Goal: Task Accomplishment & Management: Use online tool/utility

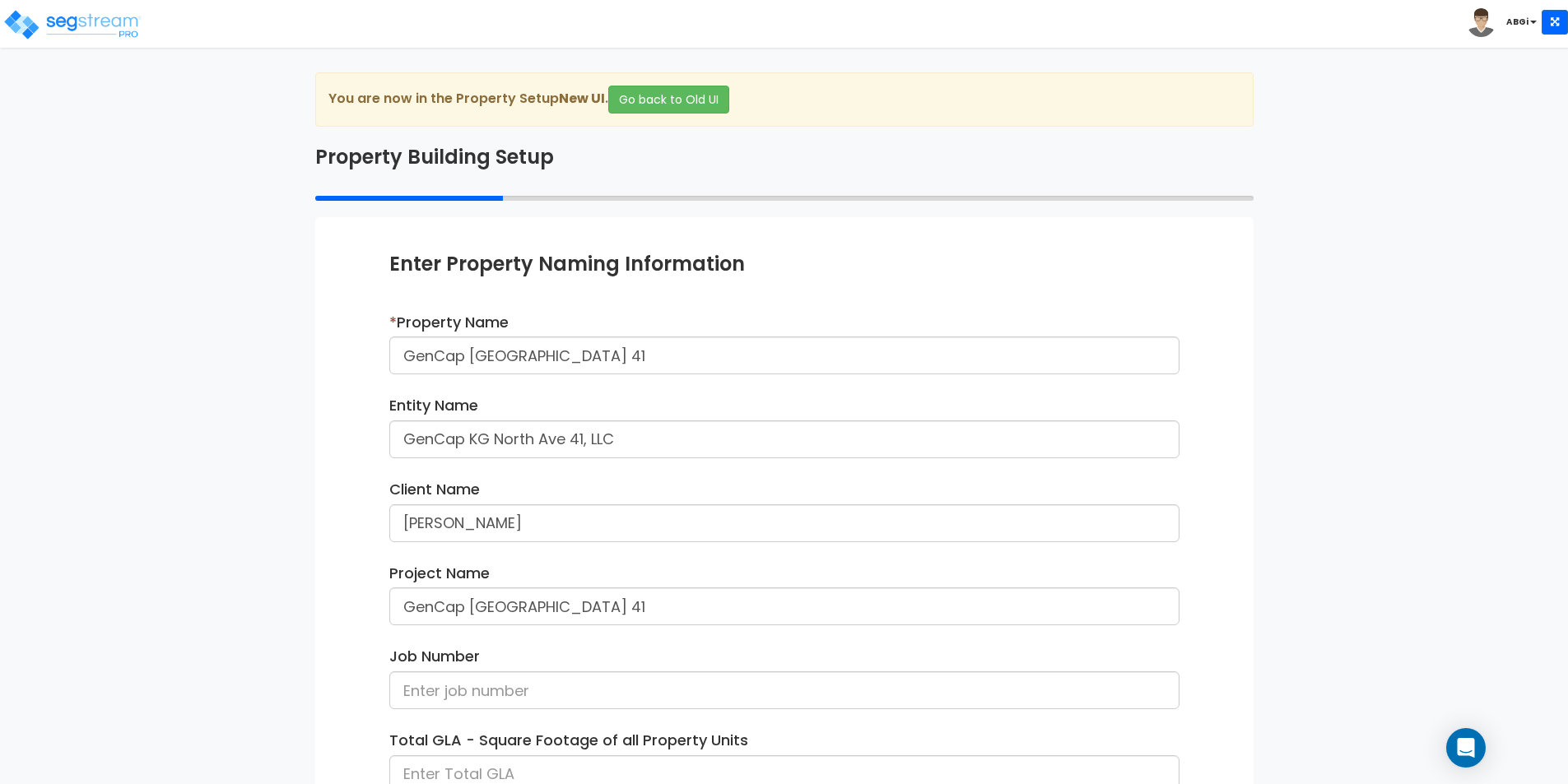
scroll to position [200, 0]
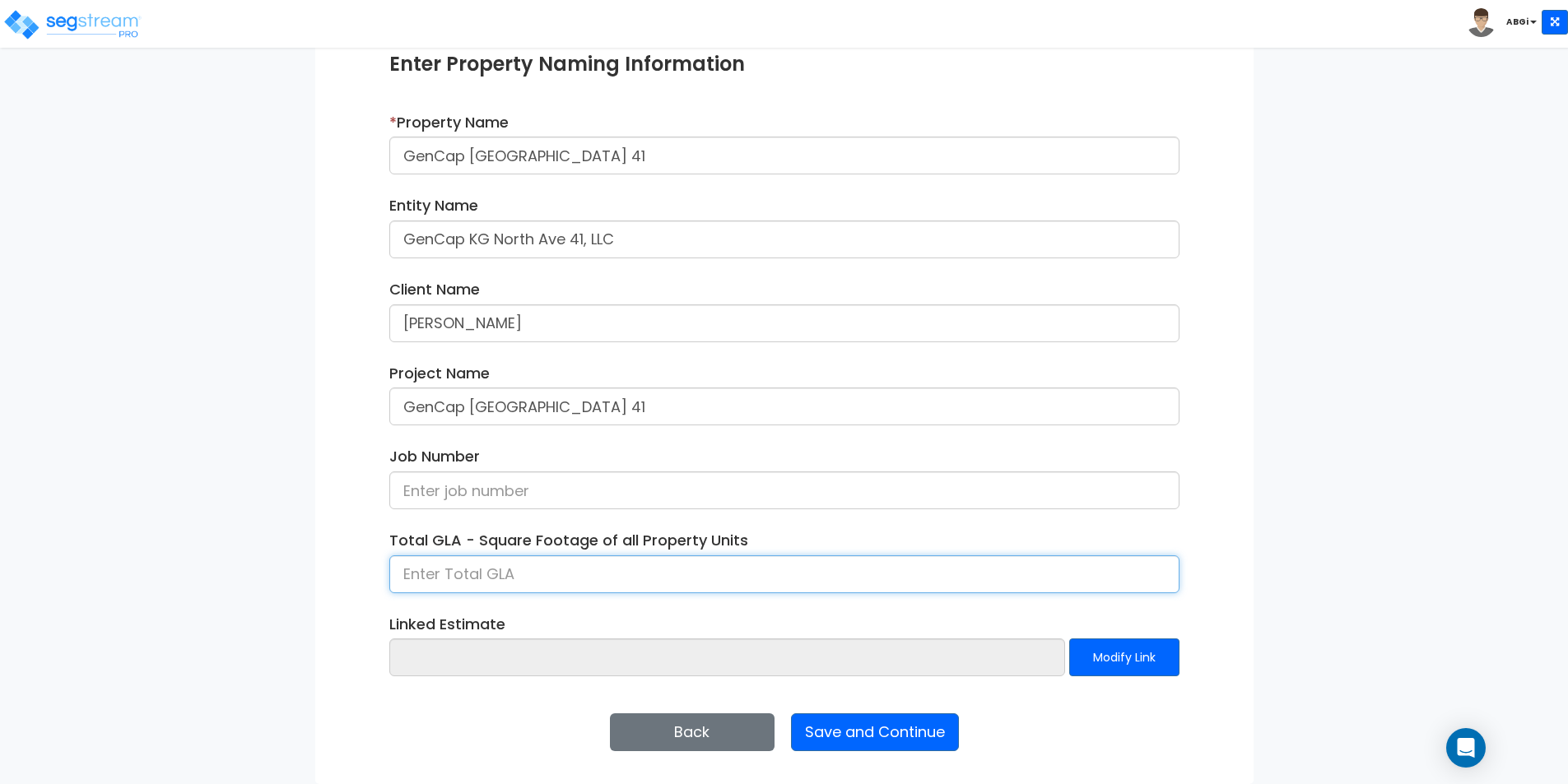
click at [508, 573] on input at bounding box center [784, 574] width 790 height 38
type input "29,181"
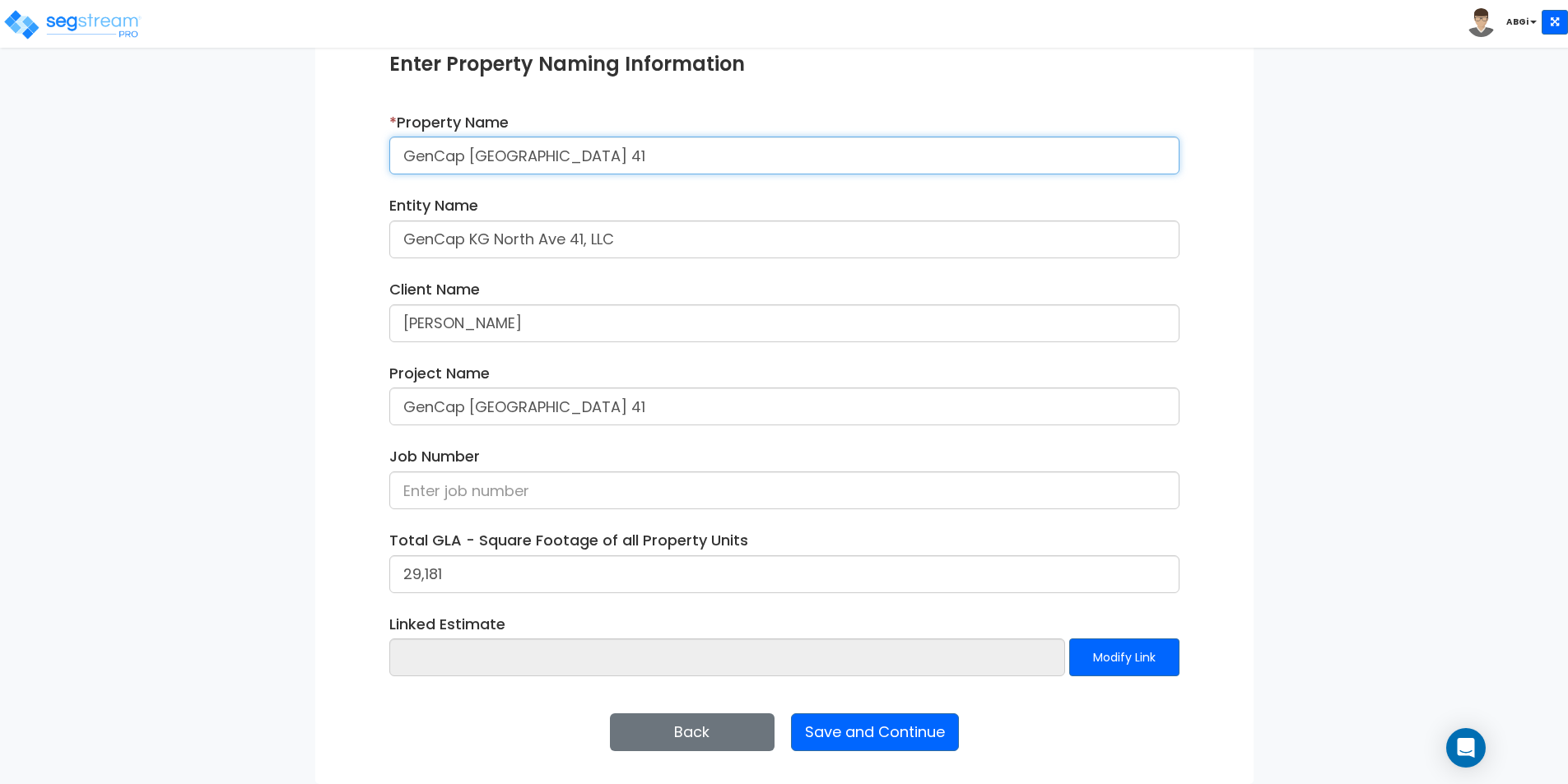
click at [604, 159] on input "GenCap KG North Ave 41" at bounding box center [784, 155] width 790 height 38
type input "Riverwest Apartments"
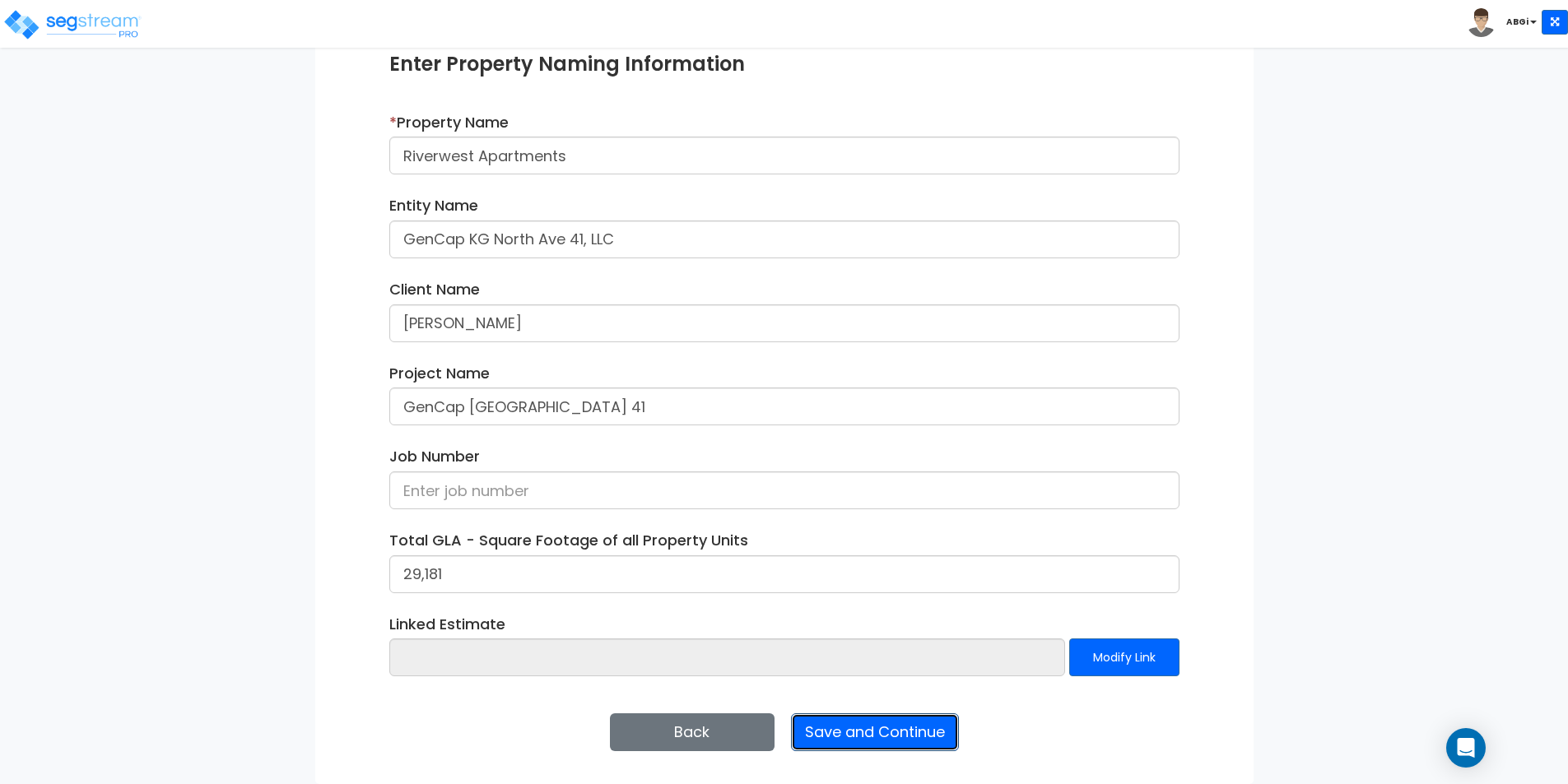
click at [871, 731] on button "Save and Continue" at bounding box center [875, 731] width 168 height 38
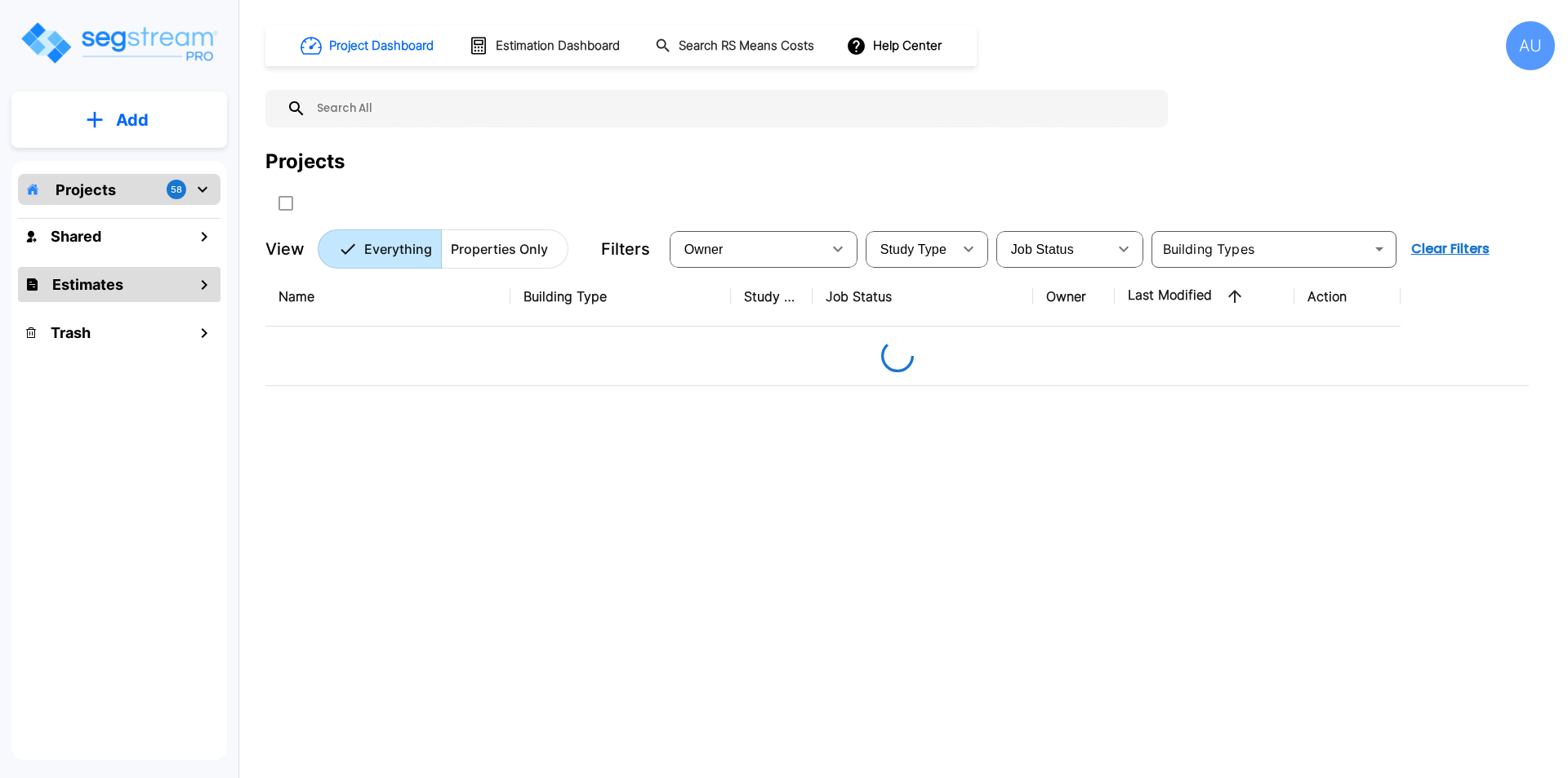
click at [95, 251] on div "Shared" at bounding box center [119, 236] width 202 height 35
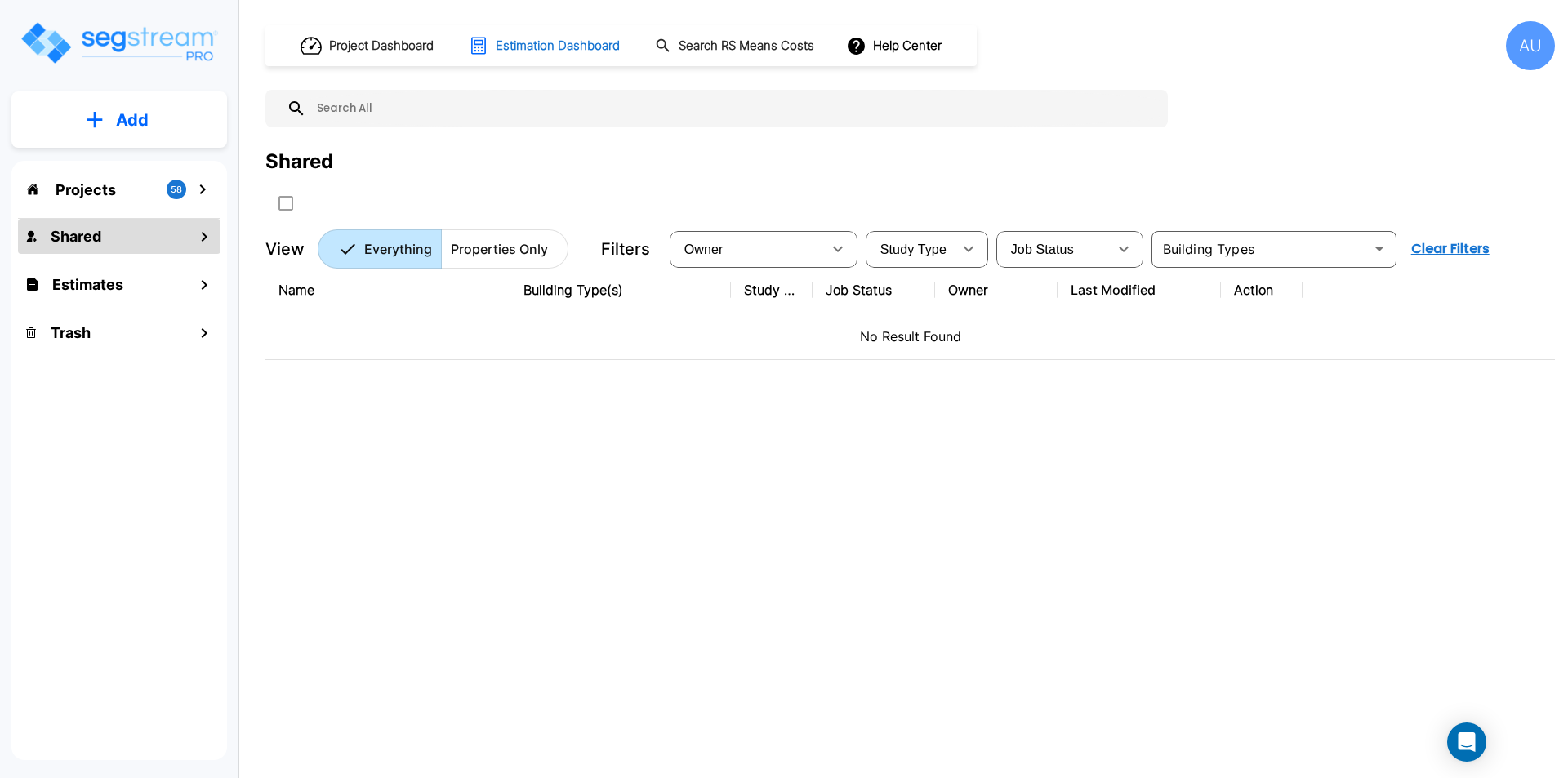
click at [507, 43] on h1 "Estimation Dashboard" at bounding box center [558, 46] width 124 height 19
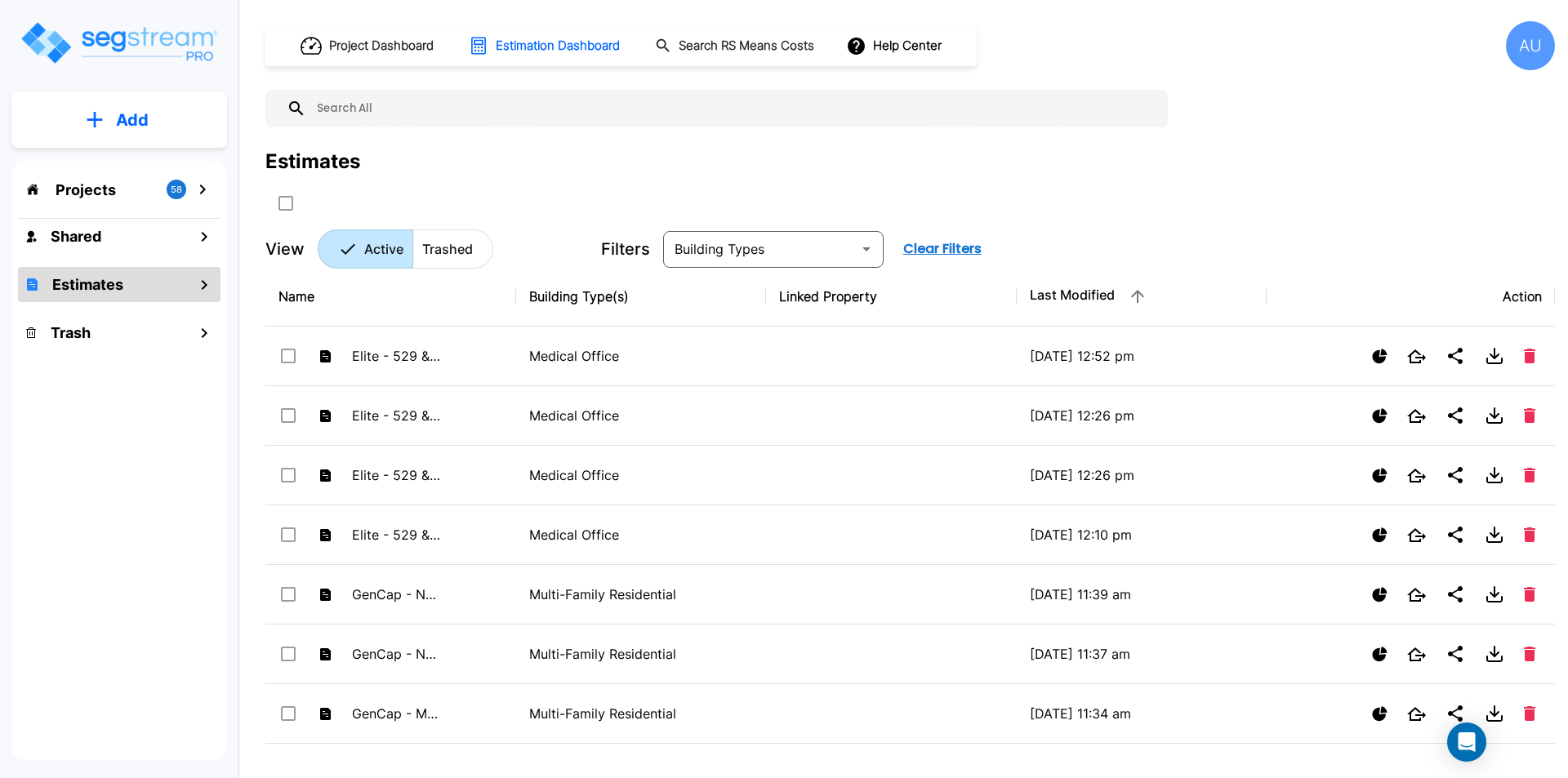
click at [114, 113] on button "Add" at bounding box center [120, 120] width 216 height 48
click at [108, 256] on p "Add Estimate" at bounding box center [129, 257] width 83 height 19
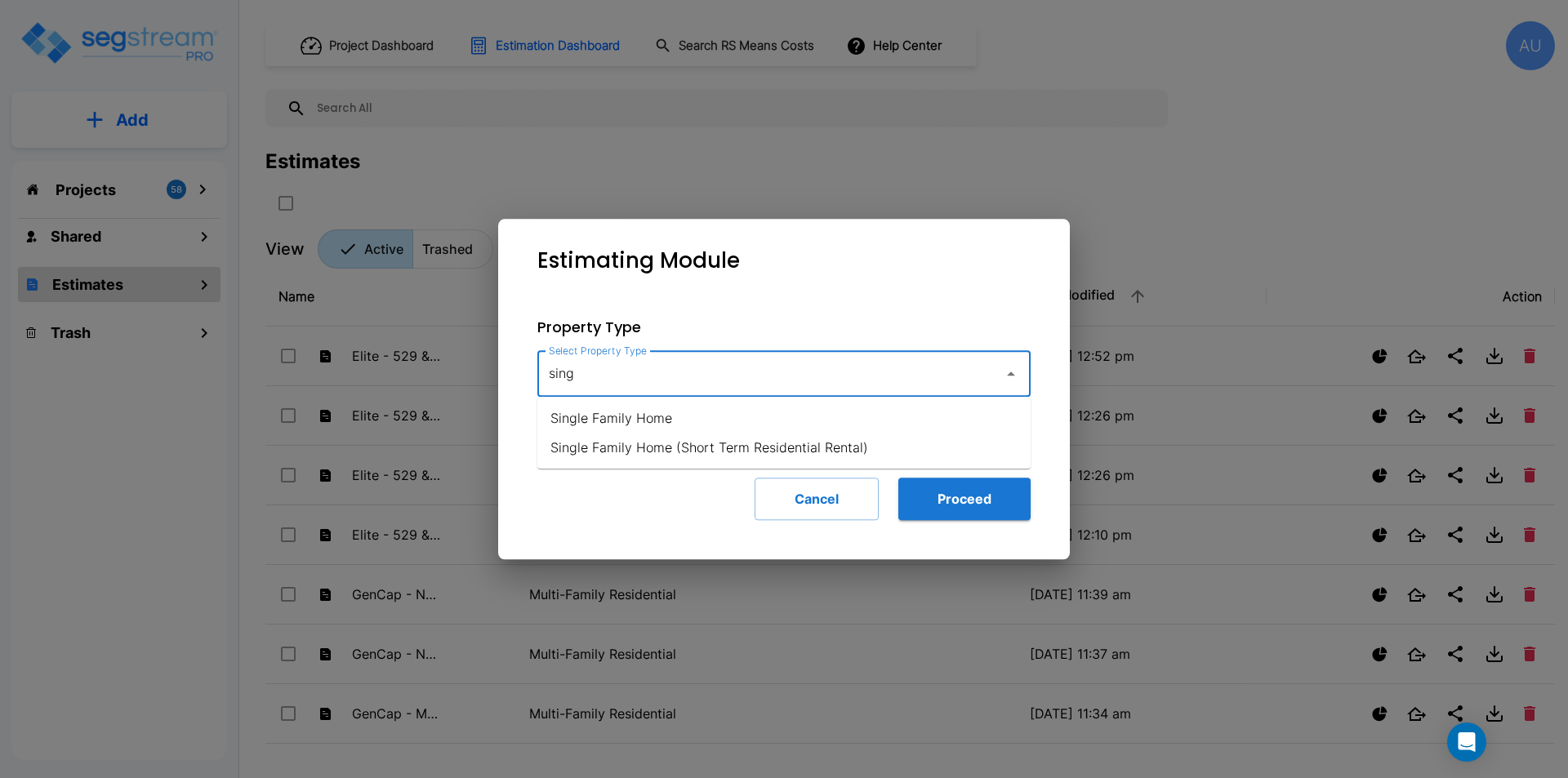
click at [686, 410] on li "Single Family Home" at bounding box center [784, 418] width 493 height 29
type input "Single Family Home"
click at [933, 498] on button "Proceed" at bounding box center [964, 498] width 133 height 42
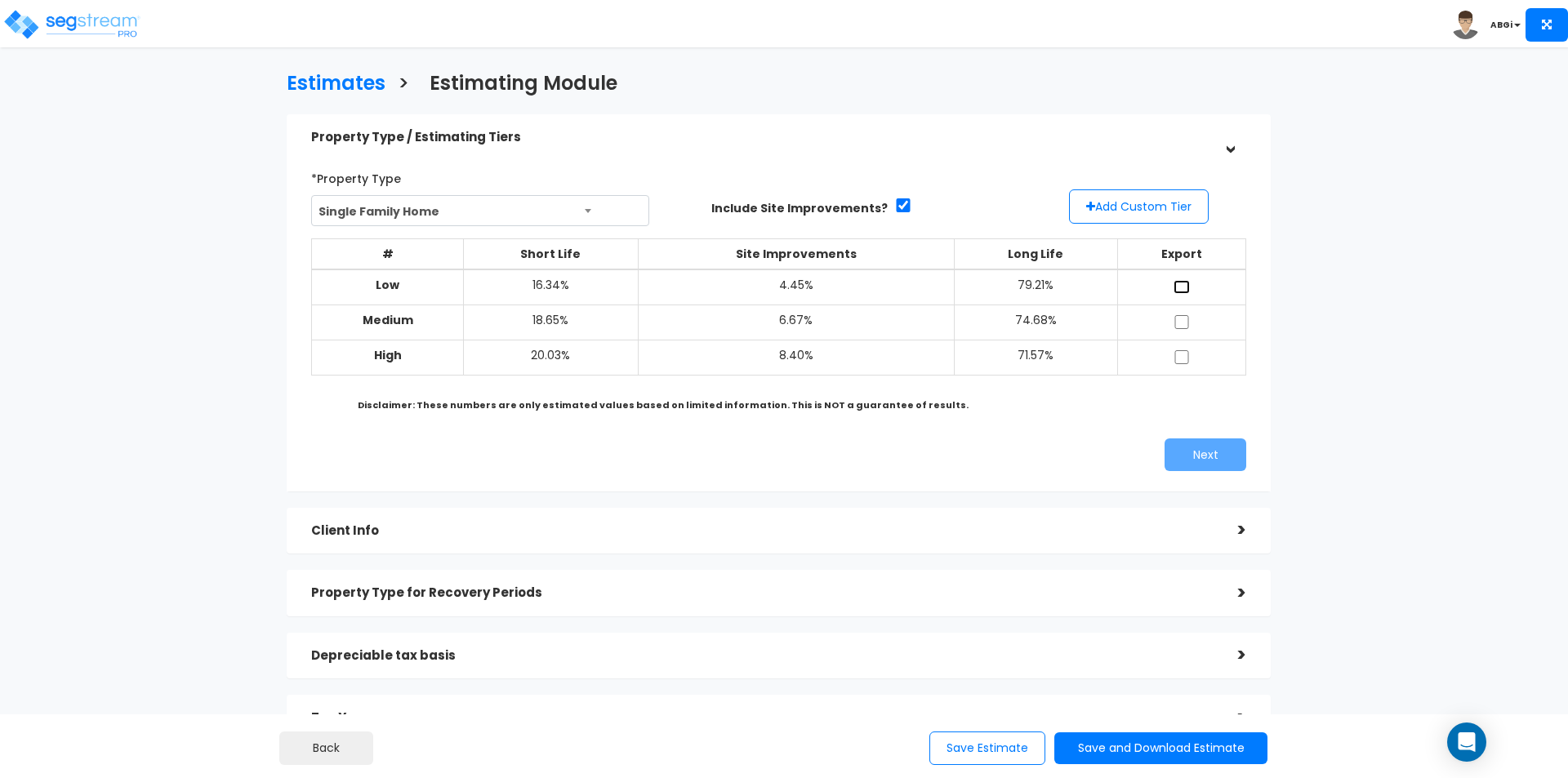
click at [1187, 282] on input "checkbox" at bounding box center [1181, 286] width 16 height 14
checkbox input "true"
click at [1179, 355] on input "checkbox" at bounding box center [1181, 357] width 16 height 14
checkbox input "true"
click at [1225, 459] on button "Next" at bounding box center [1204, 455] width 81 height 33
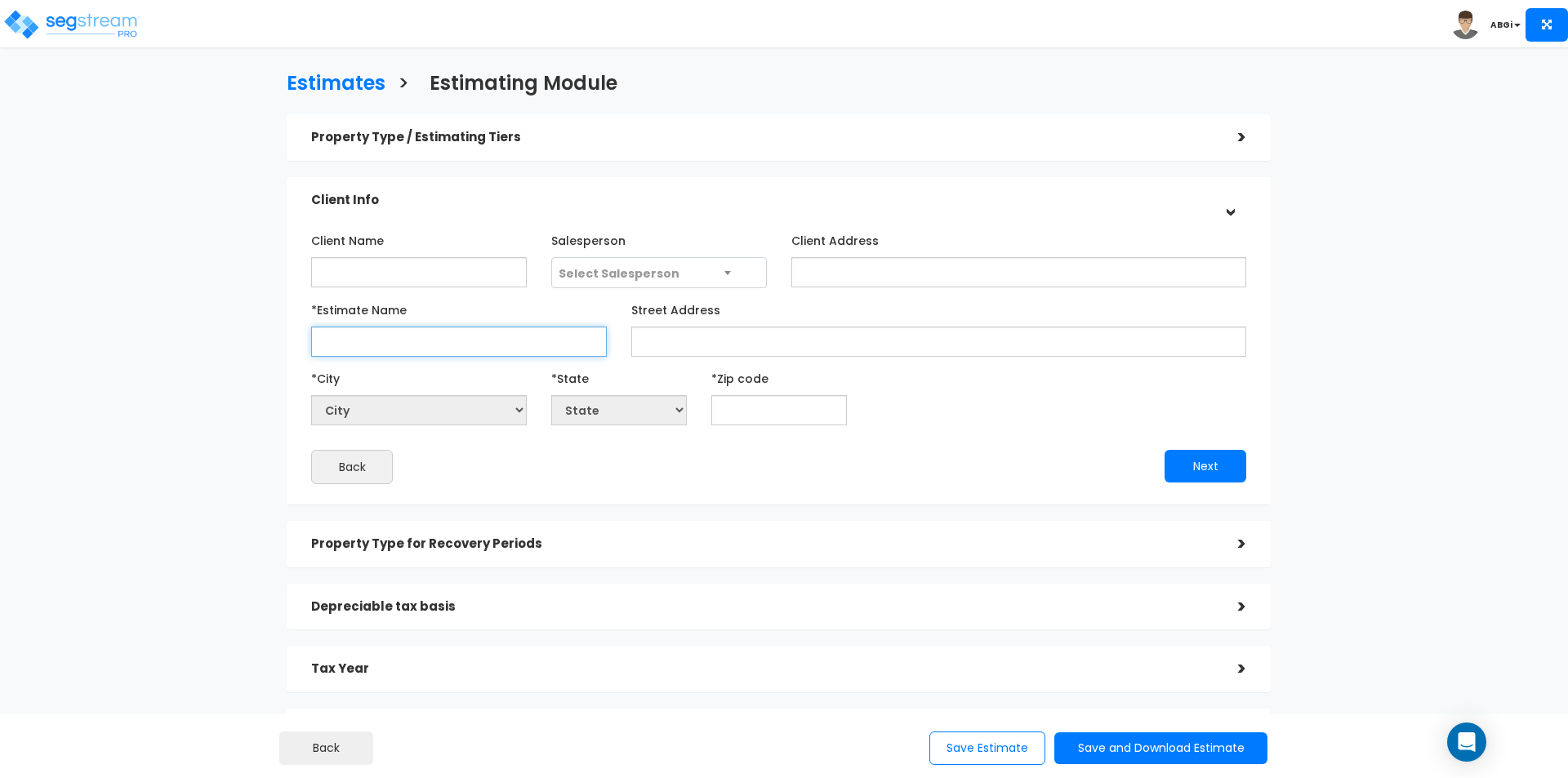
click at [516, 346] on input "*Estimate Name" at bounding box center [458, 341] width 295 height 30
type input "Ro - 1107"
click at [1199, 465] on button "Next" at bounding box center [1204, 466] width 81 height 33
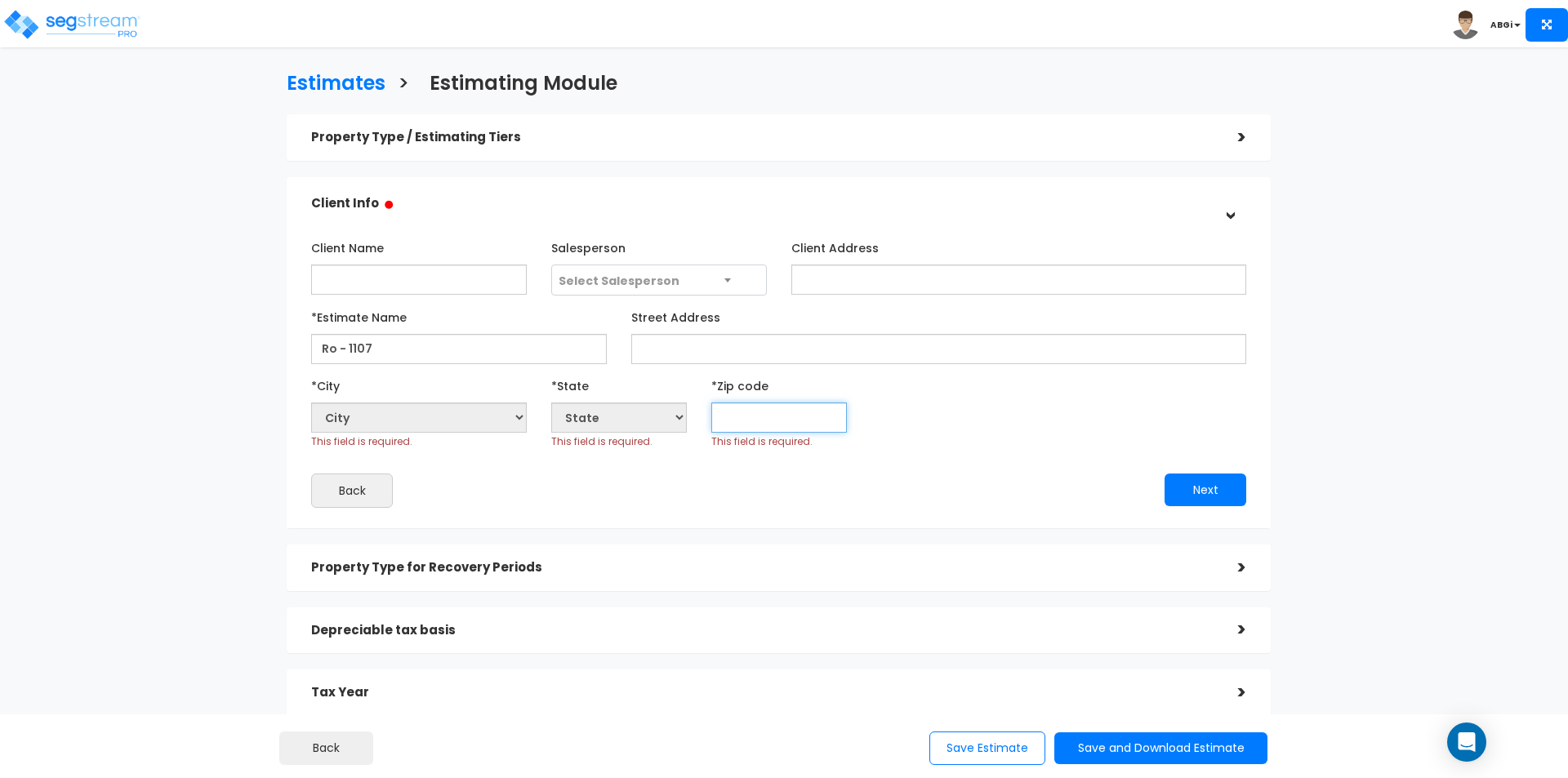
click at [826, 423] on input "text" at bounding box center [779, 417] width 135 height 30
type input "77"
select select "[GEOGRAPHIC_DATA]"
type input "77833"
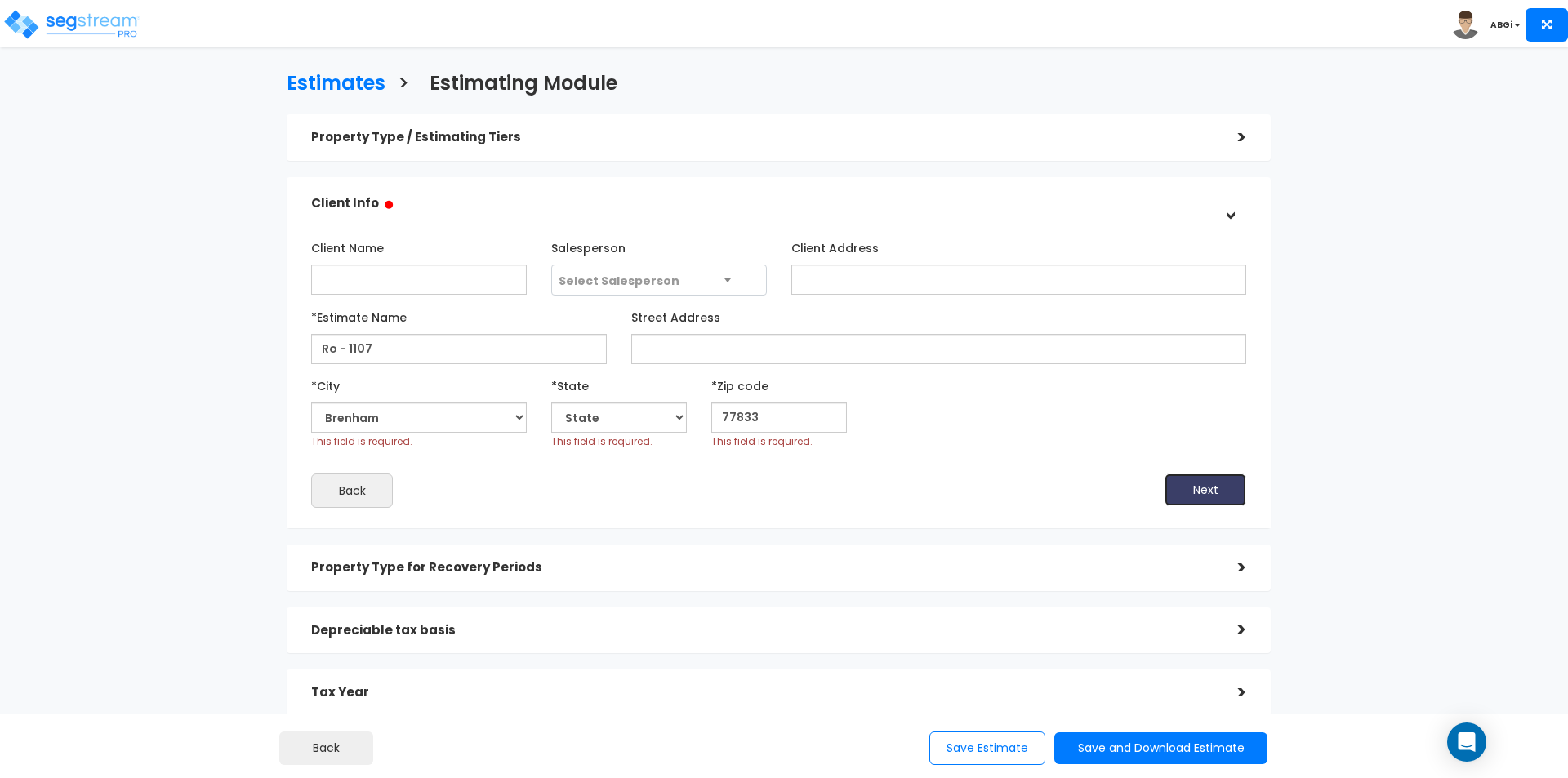
click at [1179, 493] on button "Next" at bounding box center [1204, 490] width 81 height 33
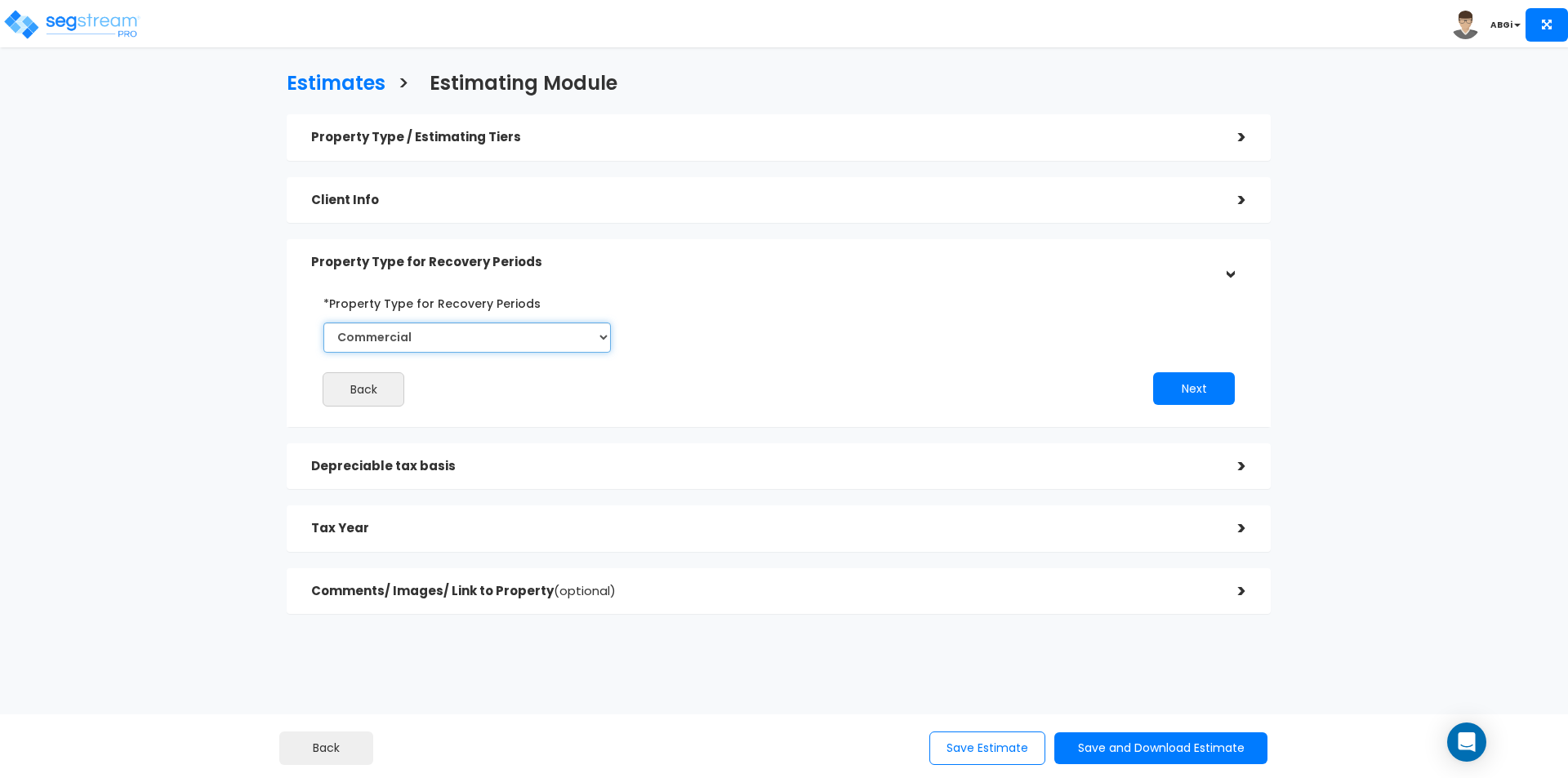
click at [592, 346] on select "Commercial Residential" at bounding box center [467, 337] width 287 height 30
select select "Residential"
click at [324, 323] on select "Commercial Residential" at bounding box center [467, 337] width 287 height 30
click at [1200, 397] on button "Next" at bounding box center [1193, 389] width 81 height 33
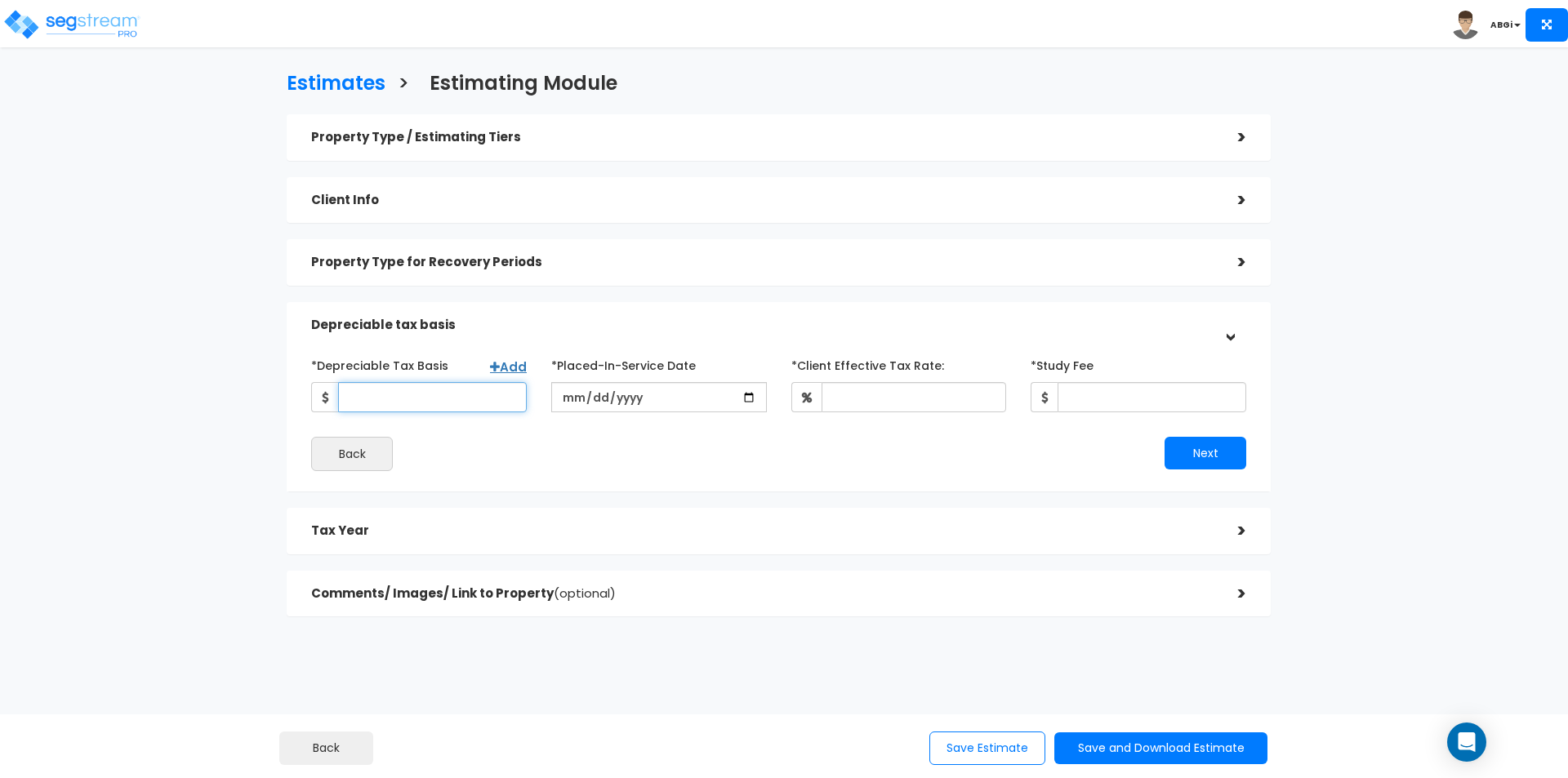
click at [427, 400] on input "*Depreciable Tax Basis" at bounding box center [432, 397] width 188 height 30
type input "185,700"
click at [743, 393] on input "date" at bounding box center [659, 397] width 216 height 30
type input "2024-06-24"
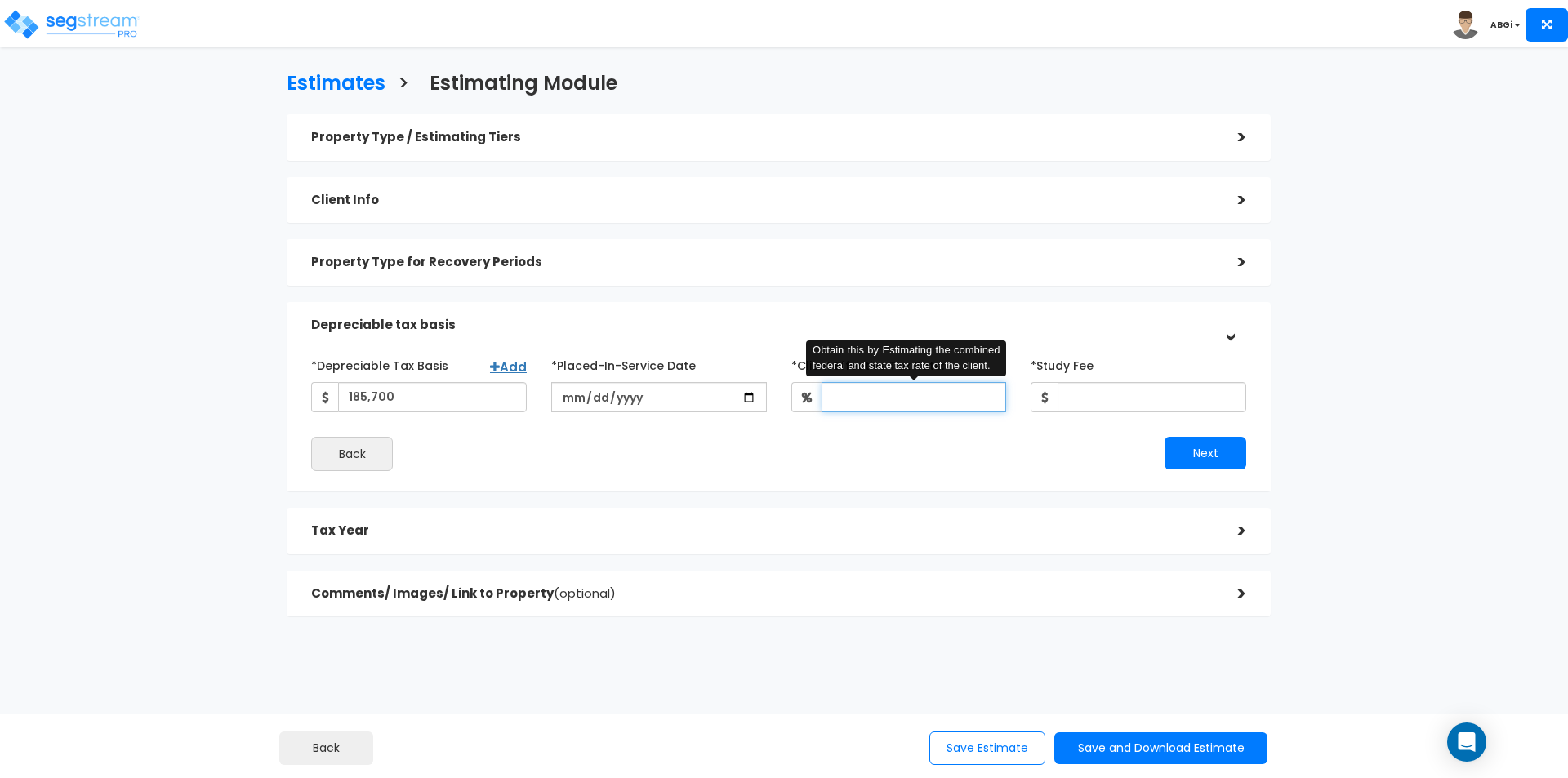
click at [955, 398] on input "*Client Effective Tax Rate:" at bounding box center [913, 397] width 186 height 30
type input "37"
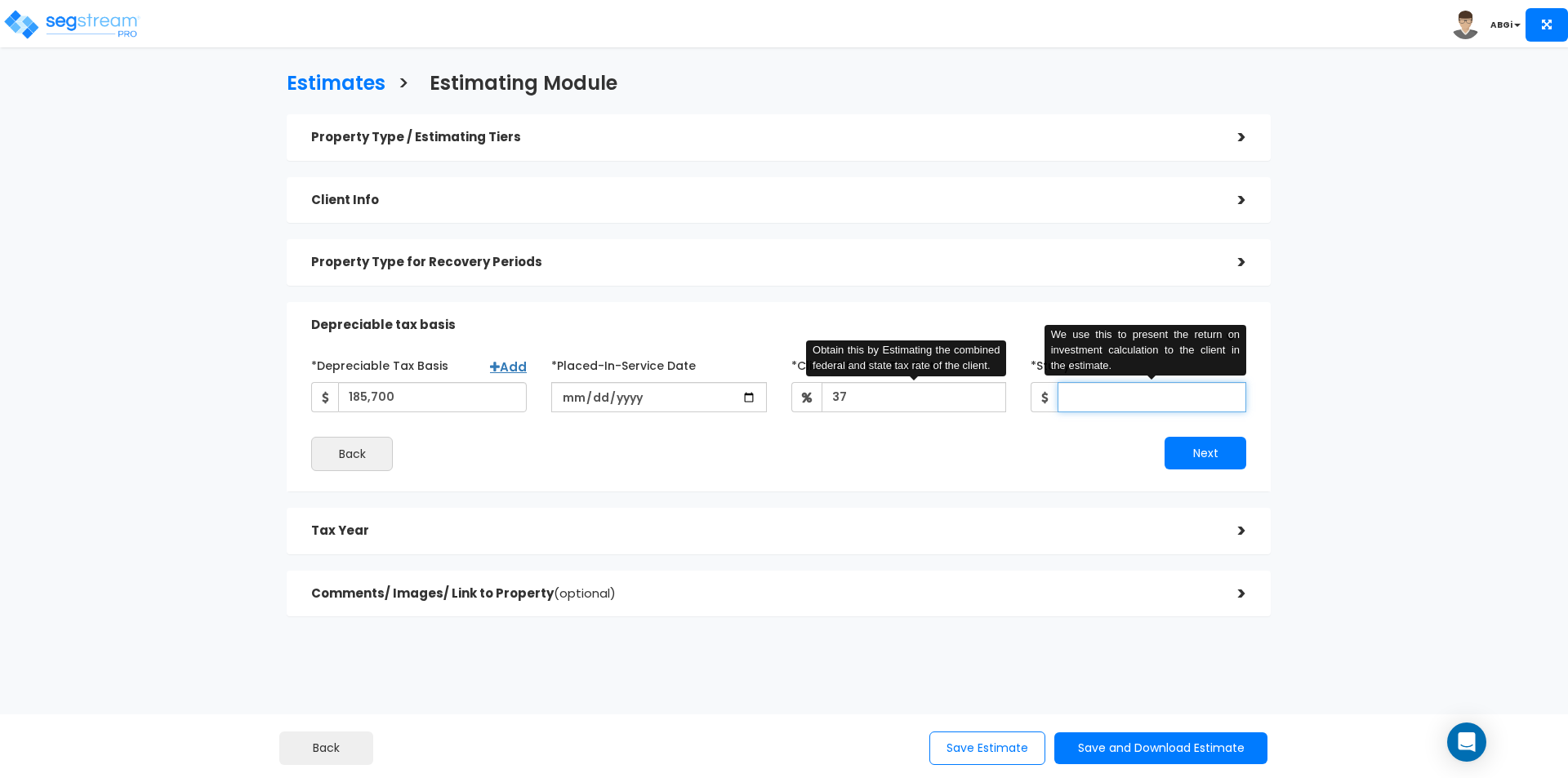
click at [1072, 397] on input "*Study Fee" at bounding box center [1151, 397] width 188 height 30
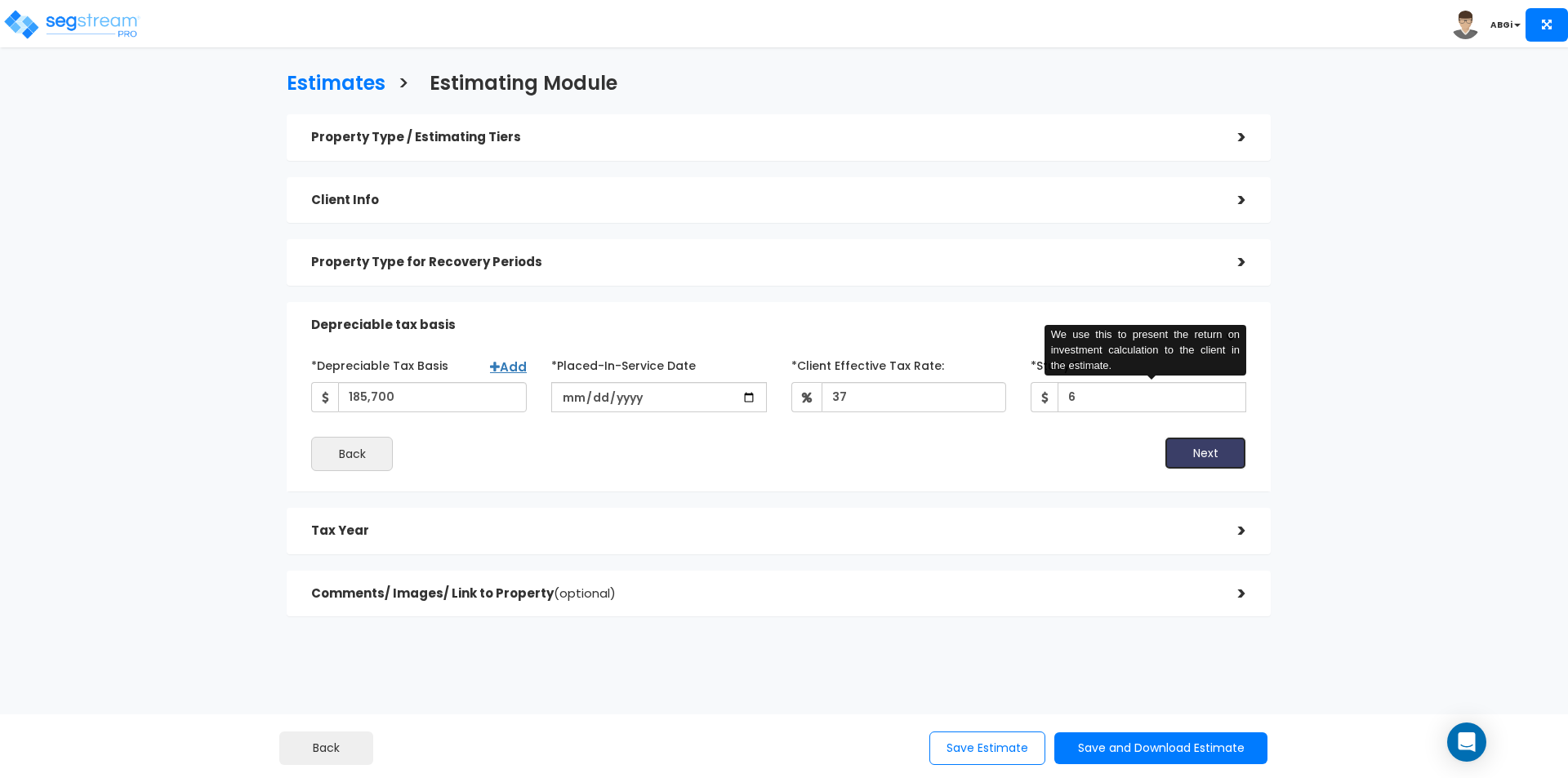
click at [1195, 452] on button "Next" at bounding box center [1204, 453] width 81 height 33
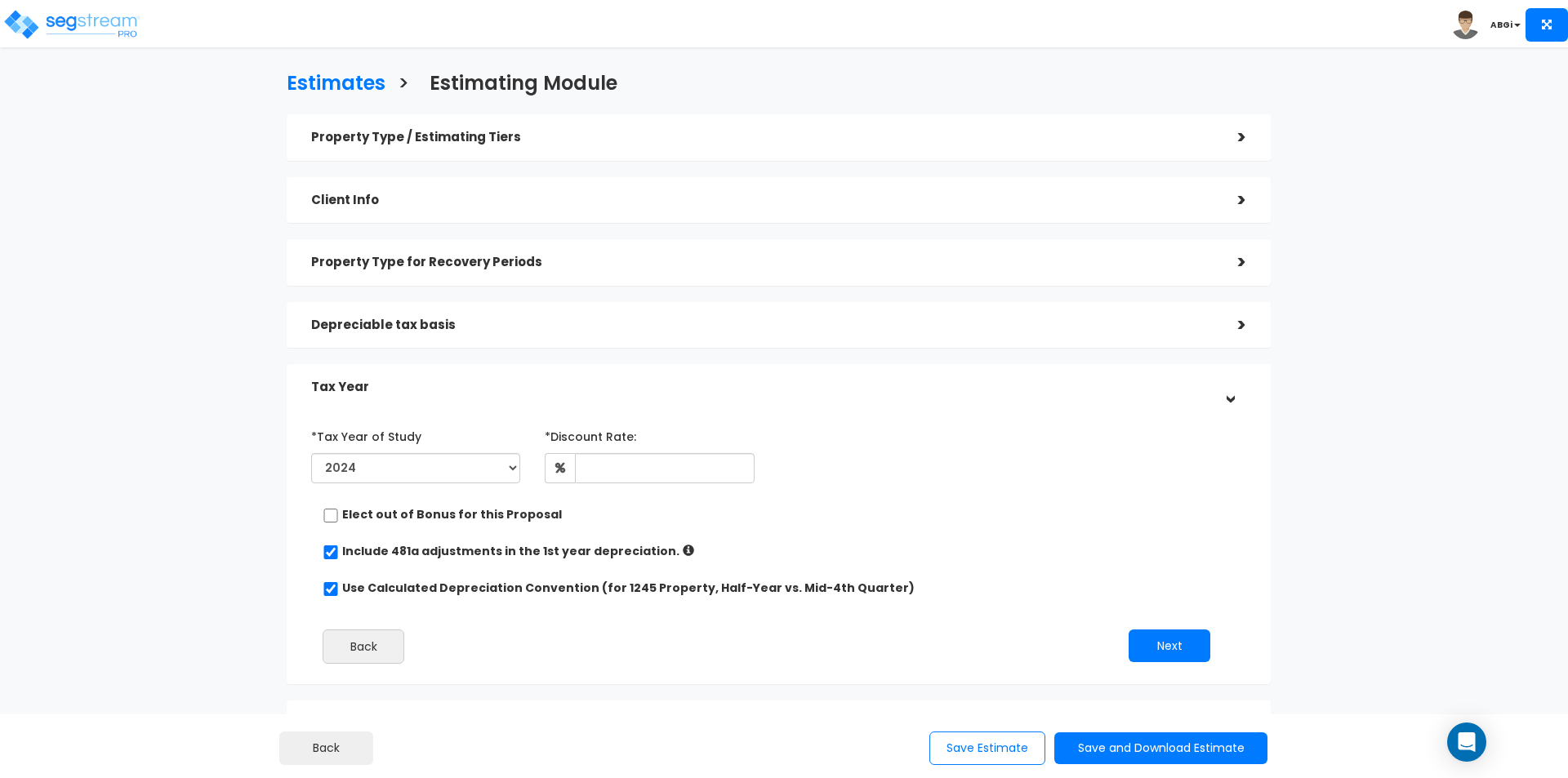
click at [928, 329] on h5 "Depreciable tax basis" at bounding box center [762, 325] width 902 height 14
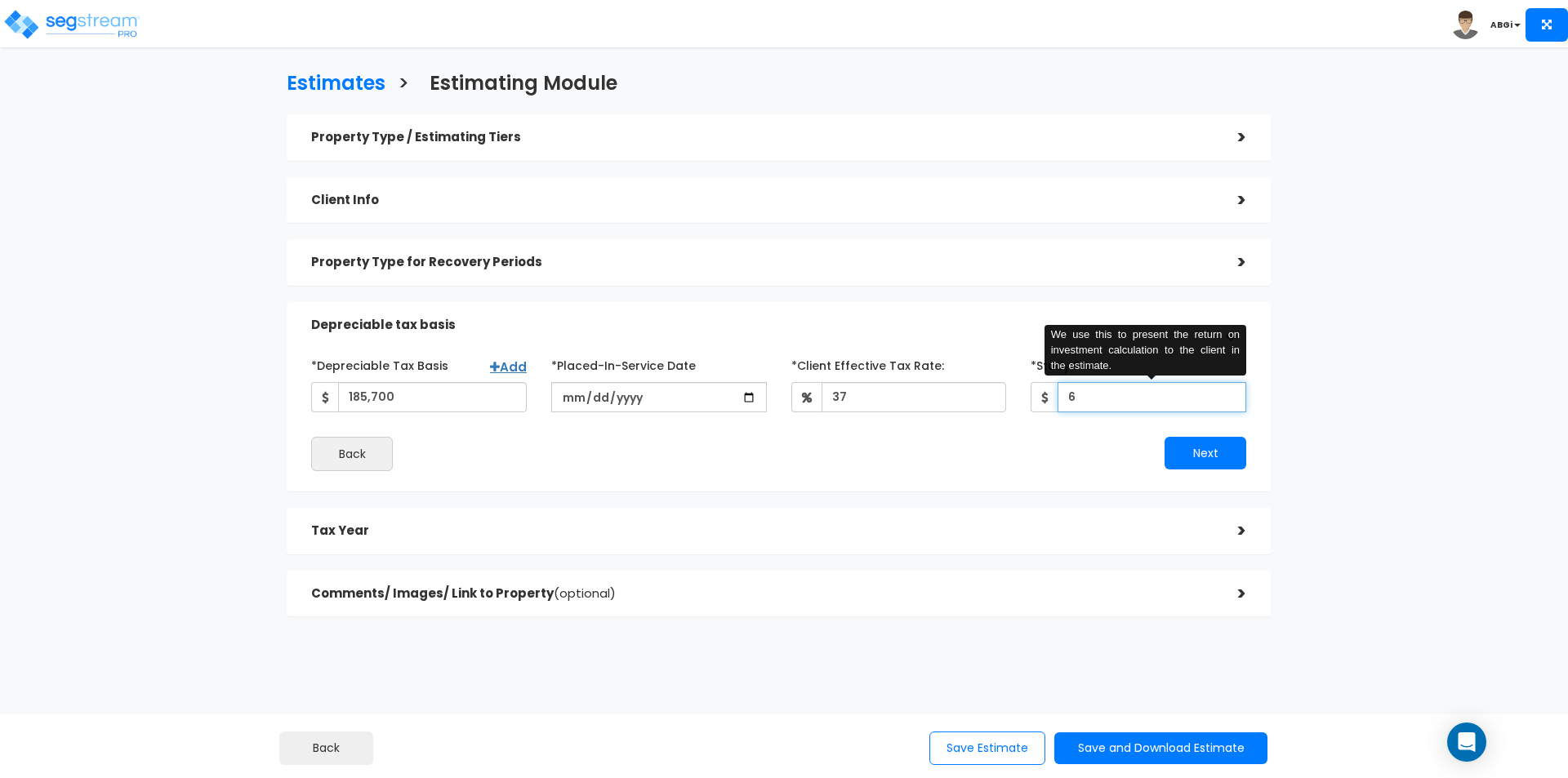
click at [1111, 400] on input "6" at bounding box center [1151, 397] width 188 height 30
type input "2,000"
click at [1195, 446] on button "Next" at bounding box center [1204, 453] width 81 height 33
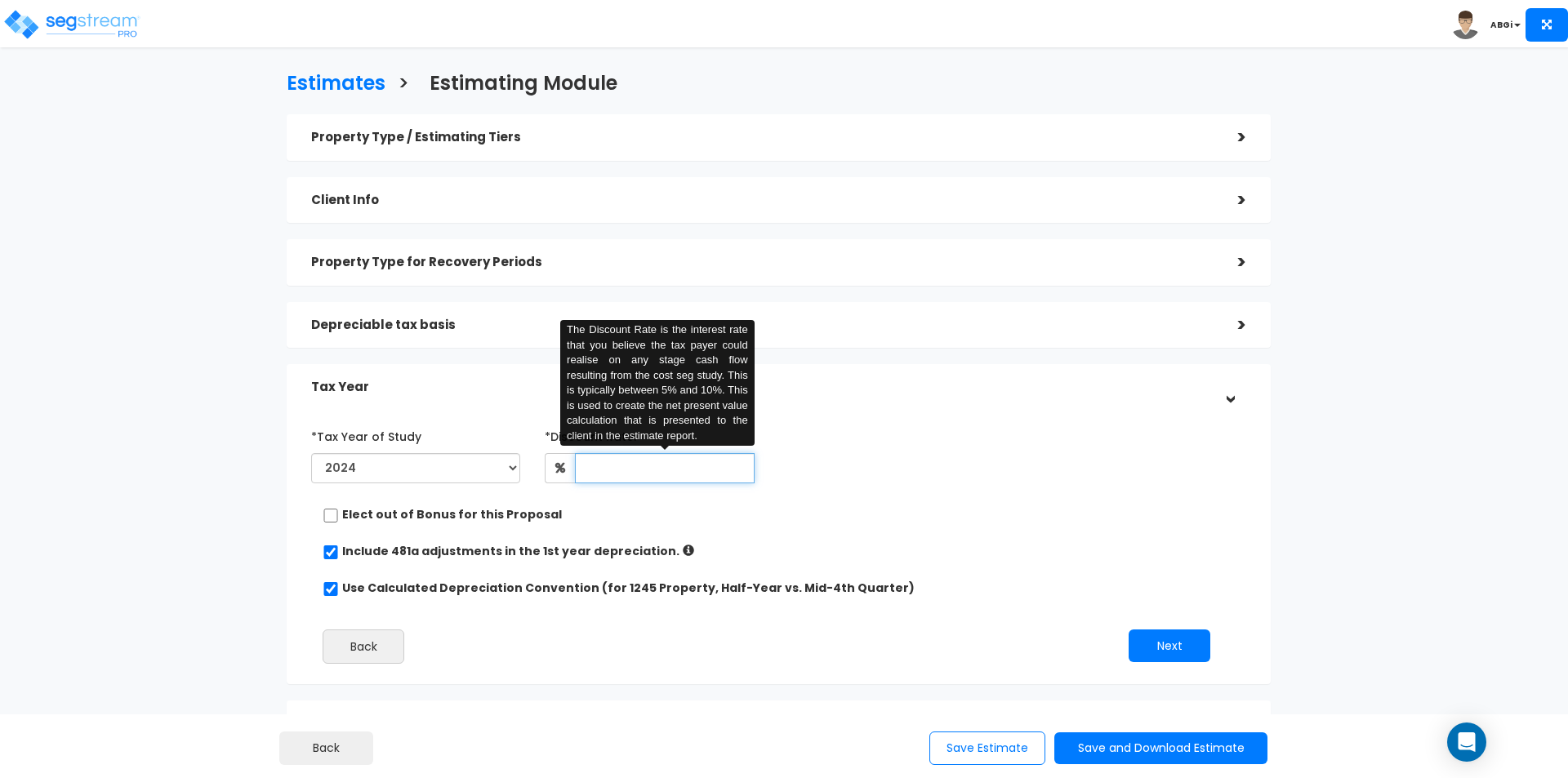
click at [714, 464] on input "text" at bounding box center [665, 468] width 179 height 30
type input "6"
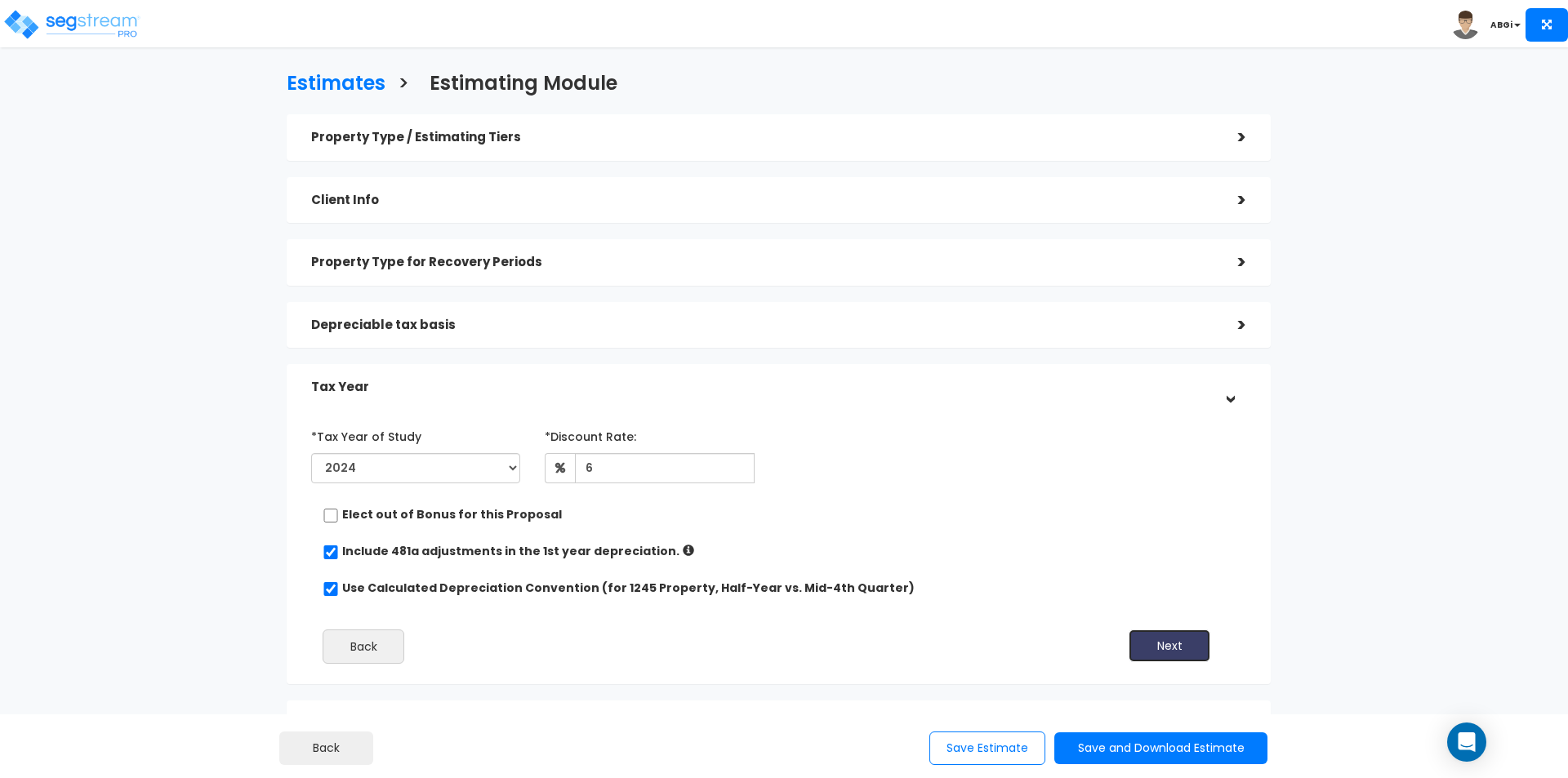
click at [1165, 645] on button "Next" at bounding box center [1168, 646] width 81 height 33
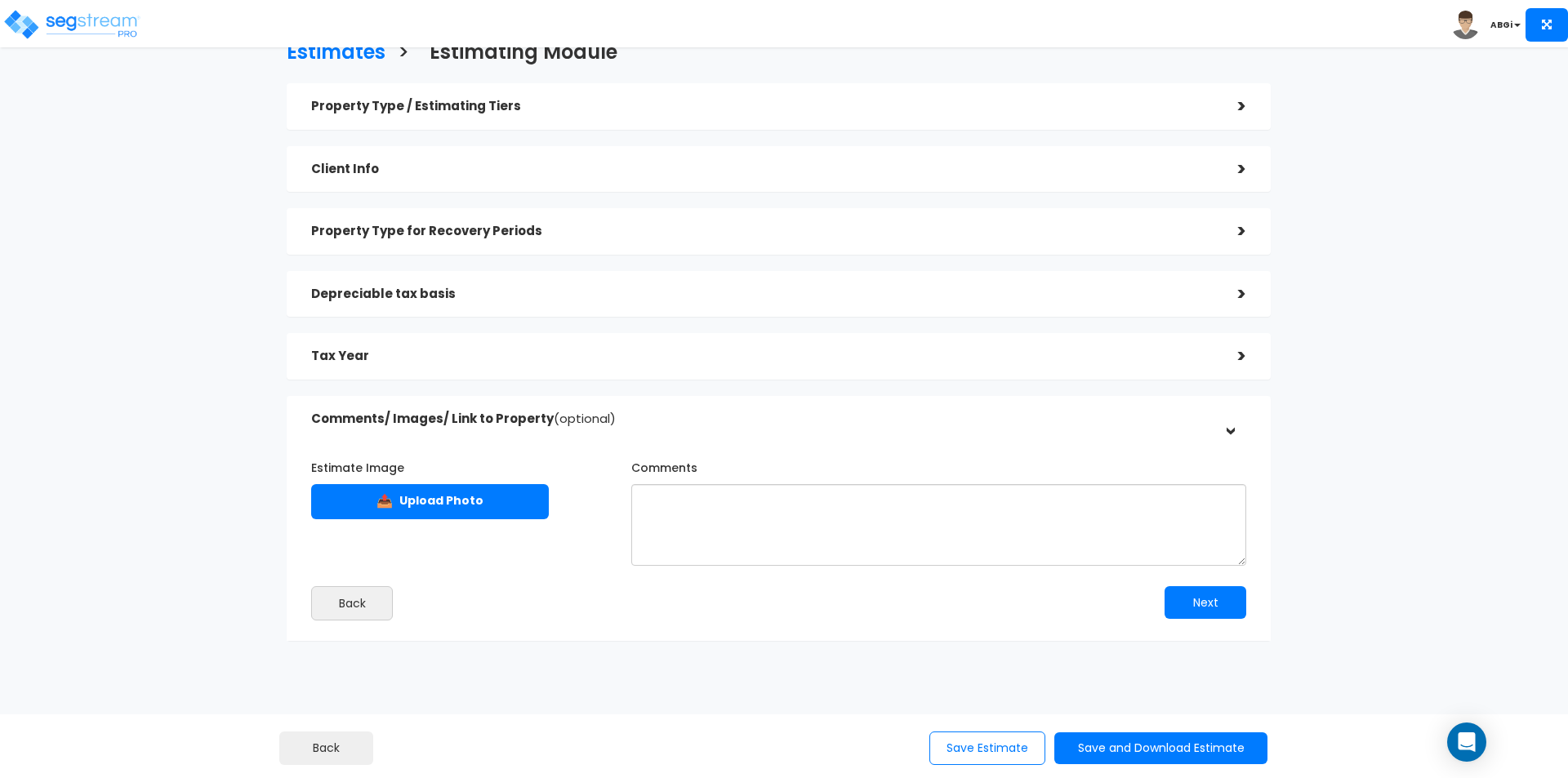
scroll to position [58, 0]
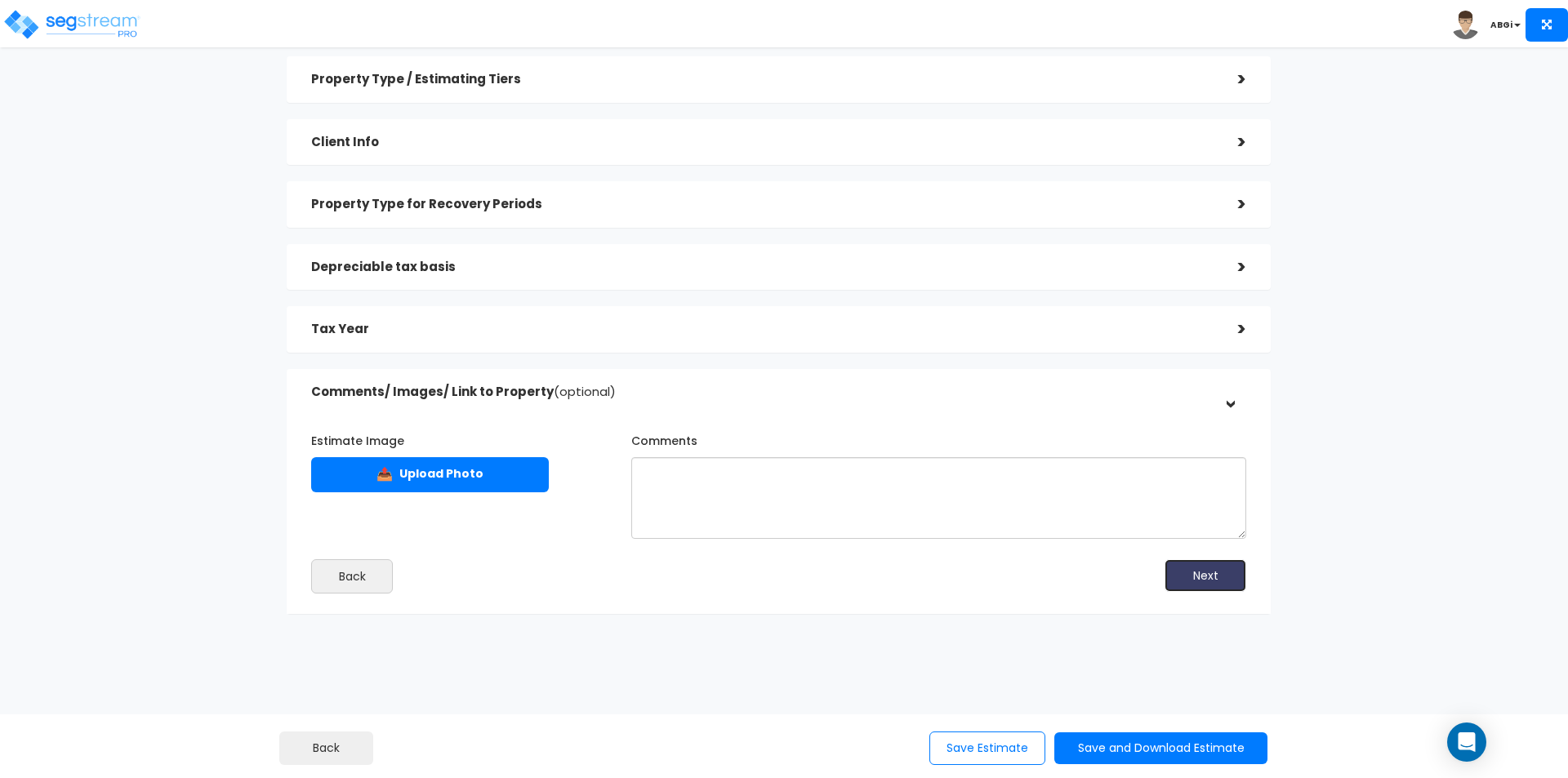
click at [1172, 583] on button "Next" at bounding box center [1204, 576] width 81 height 33
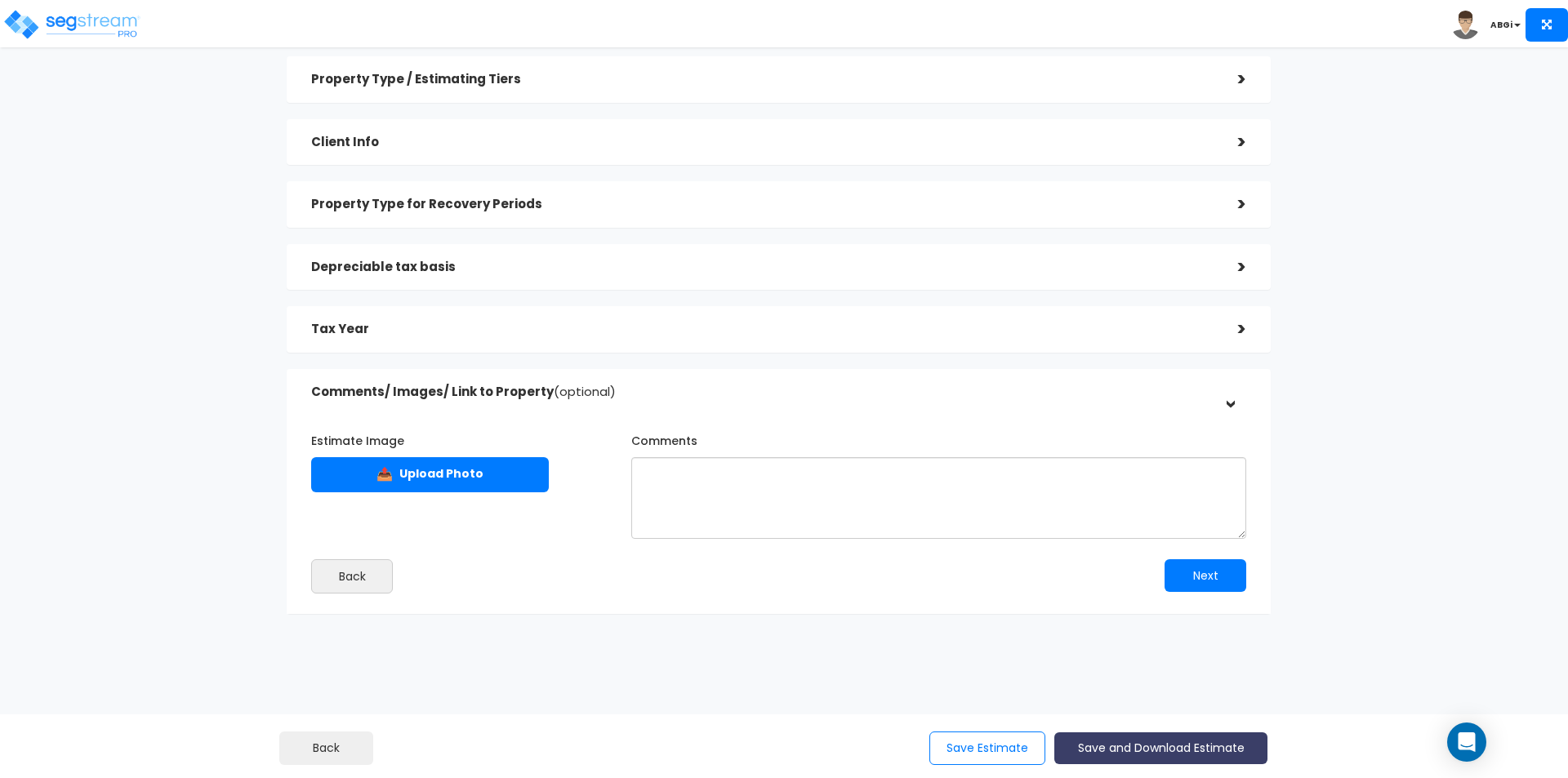
click at [1124, 745] on button "Save and Download Estimate" at bounding box center [1160, 748] width 213 height 32
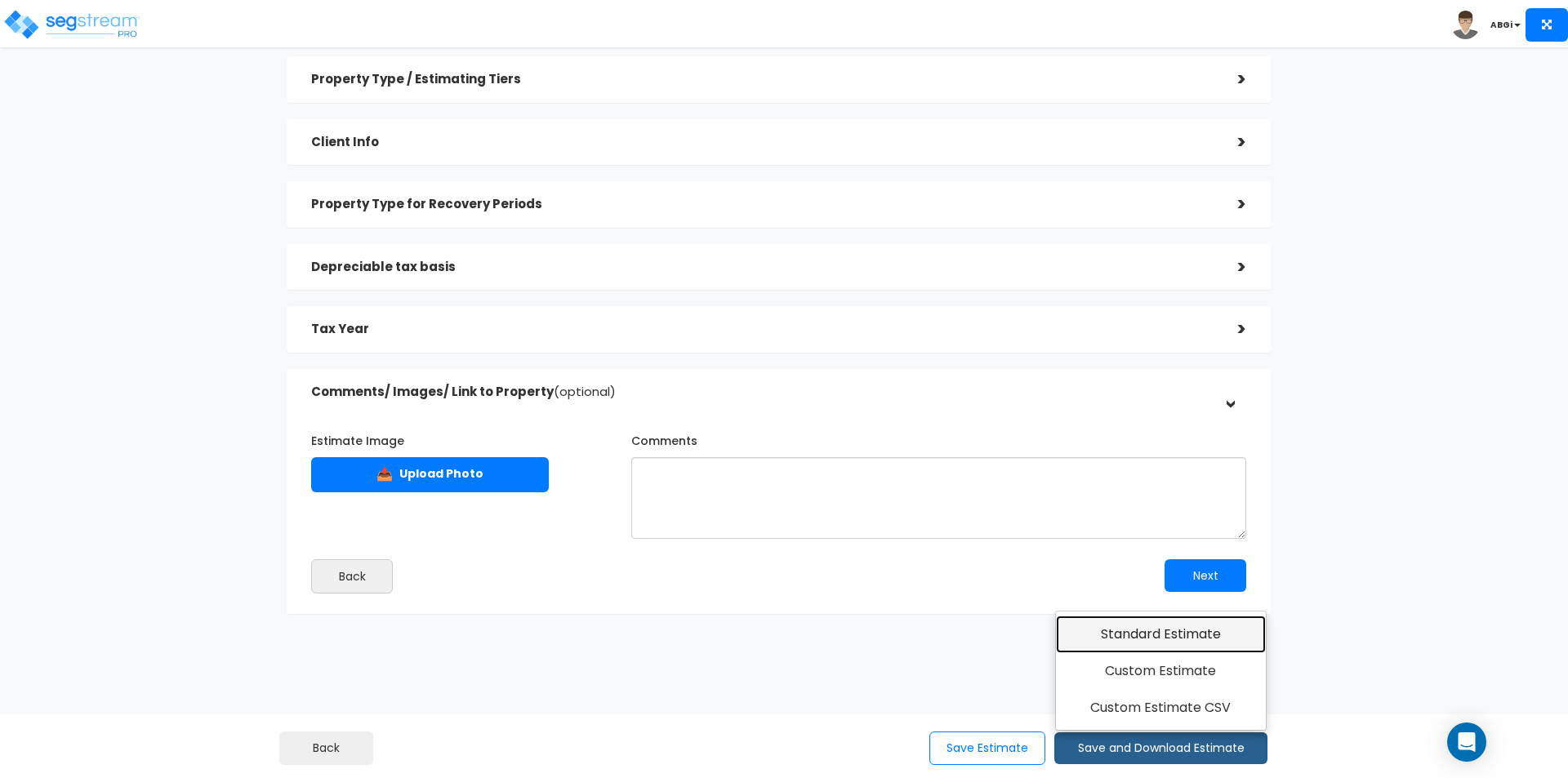
click at [1125, 640] on link "Standard Estimate" at bounding box center [1161, 634] width 210 height 37
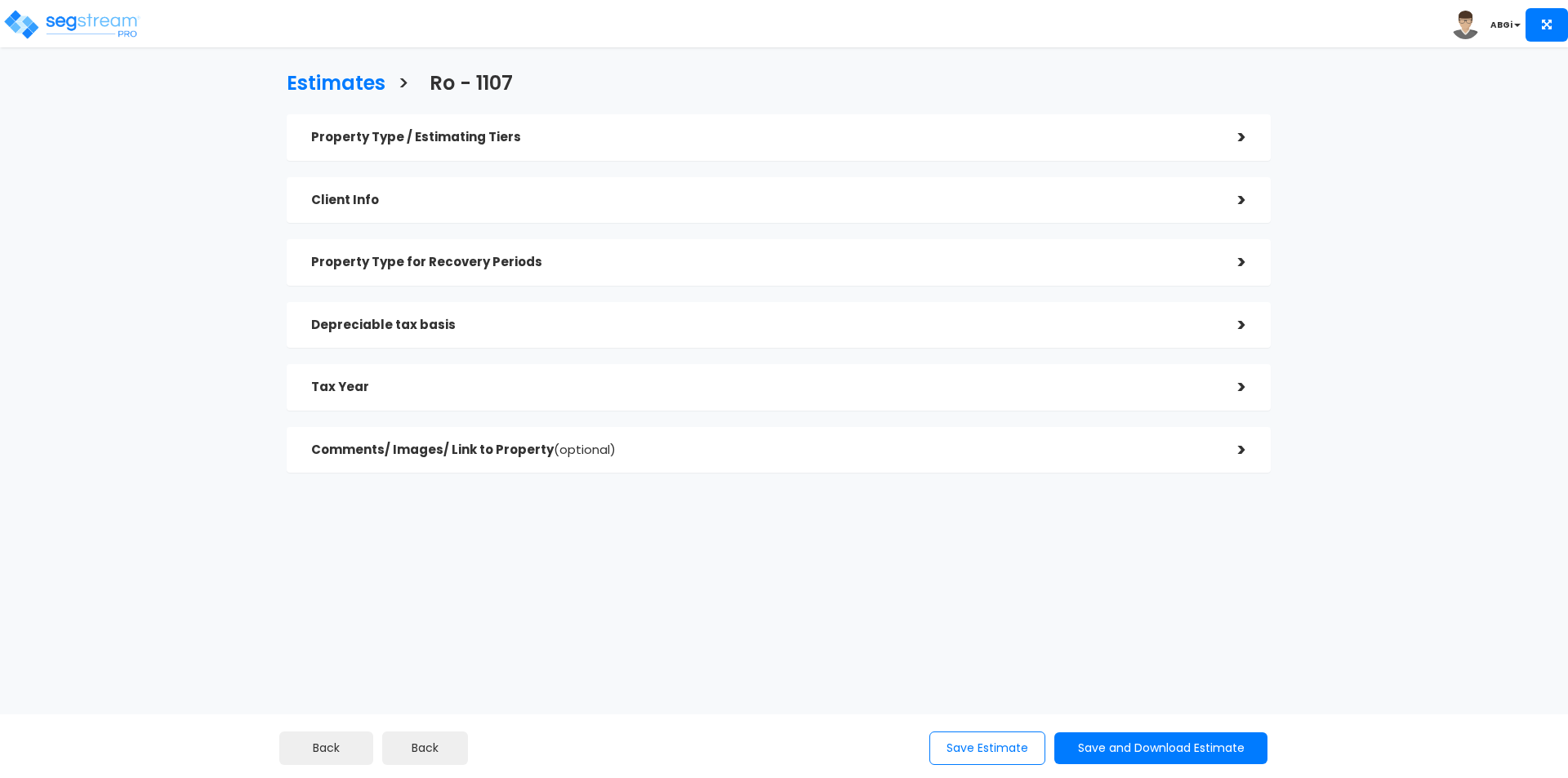
checkbox input "true"
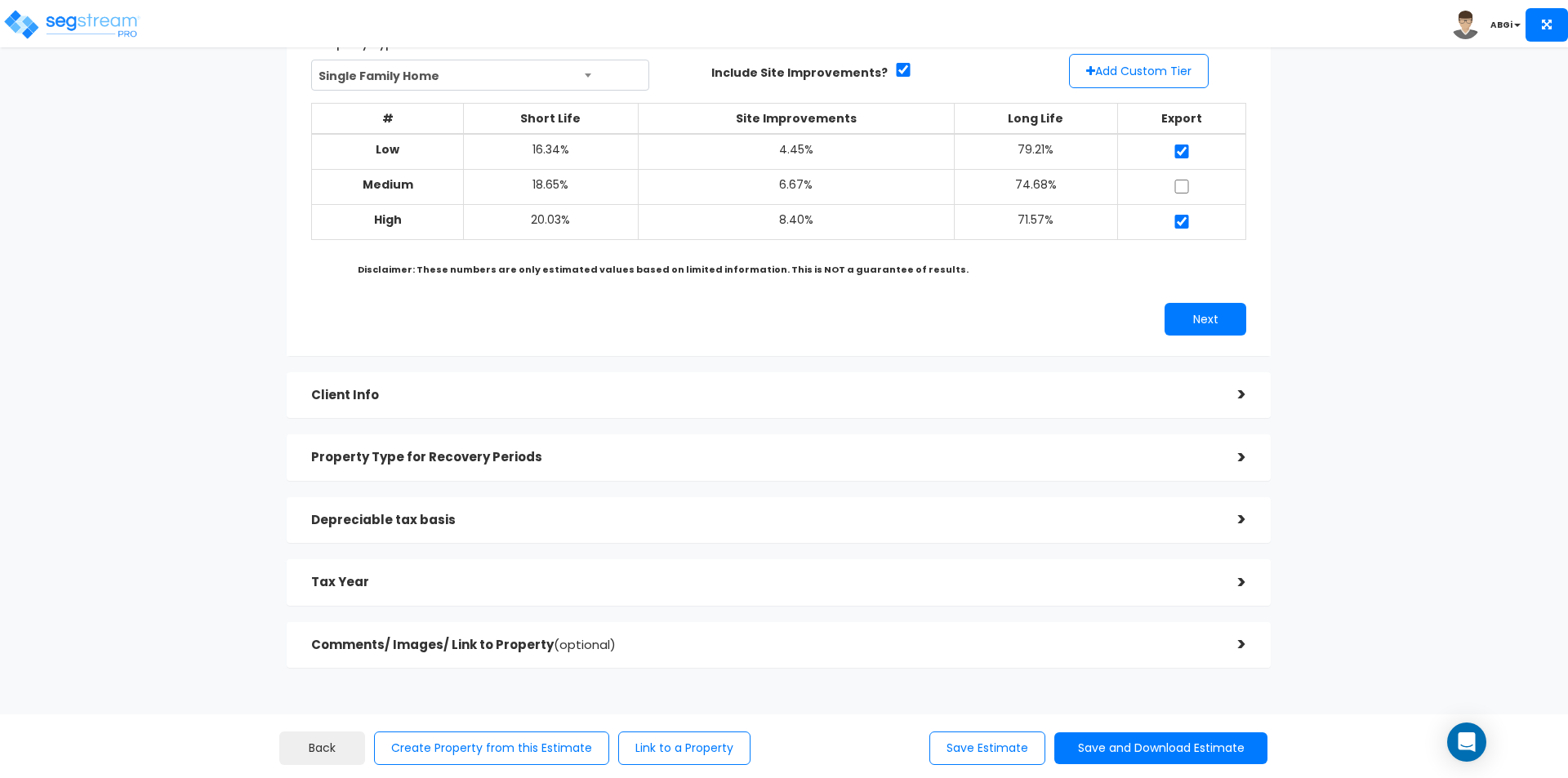
scroll to position [107, 0]
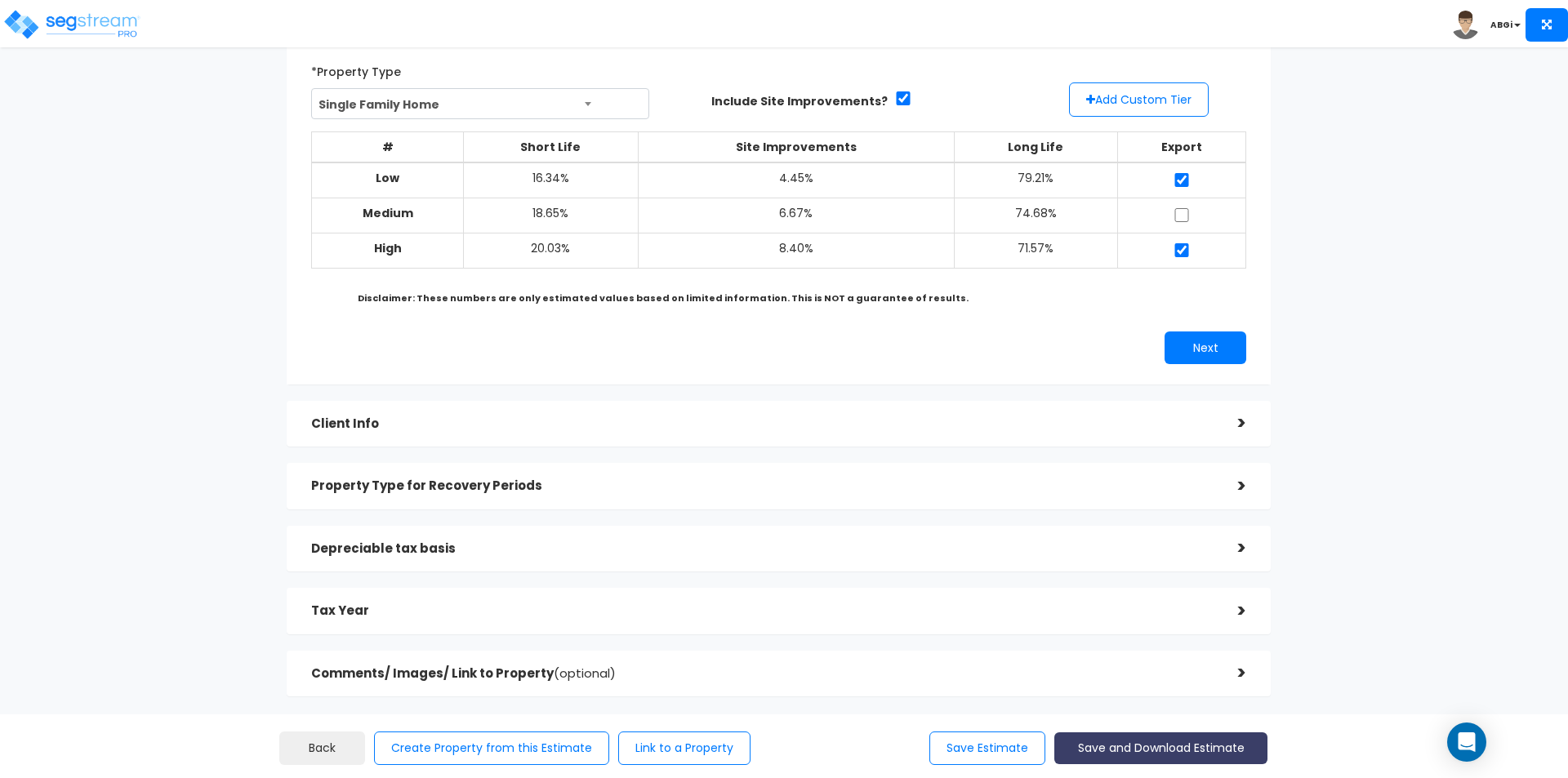
click at [1148, 751] on button "Save and Download Estimate" at bounding box center [1160, 748] width 213 height 32
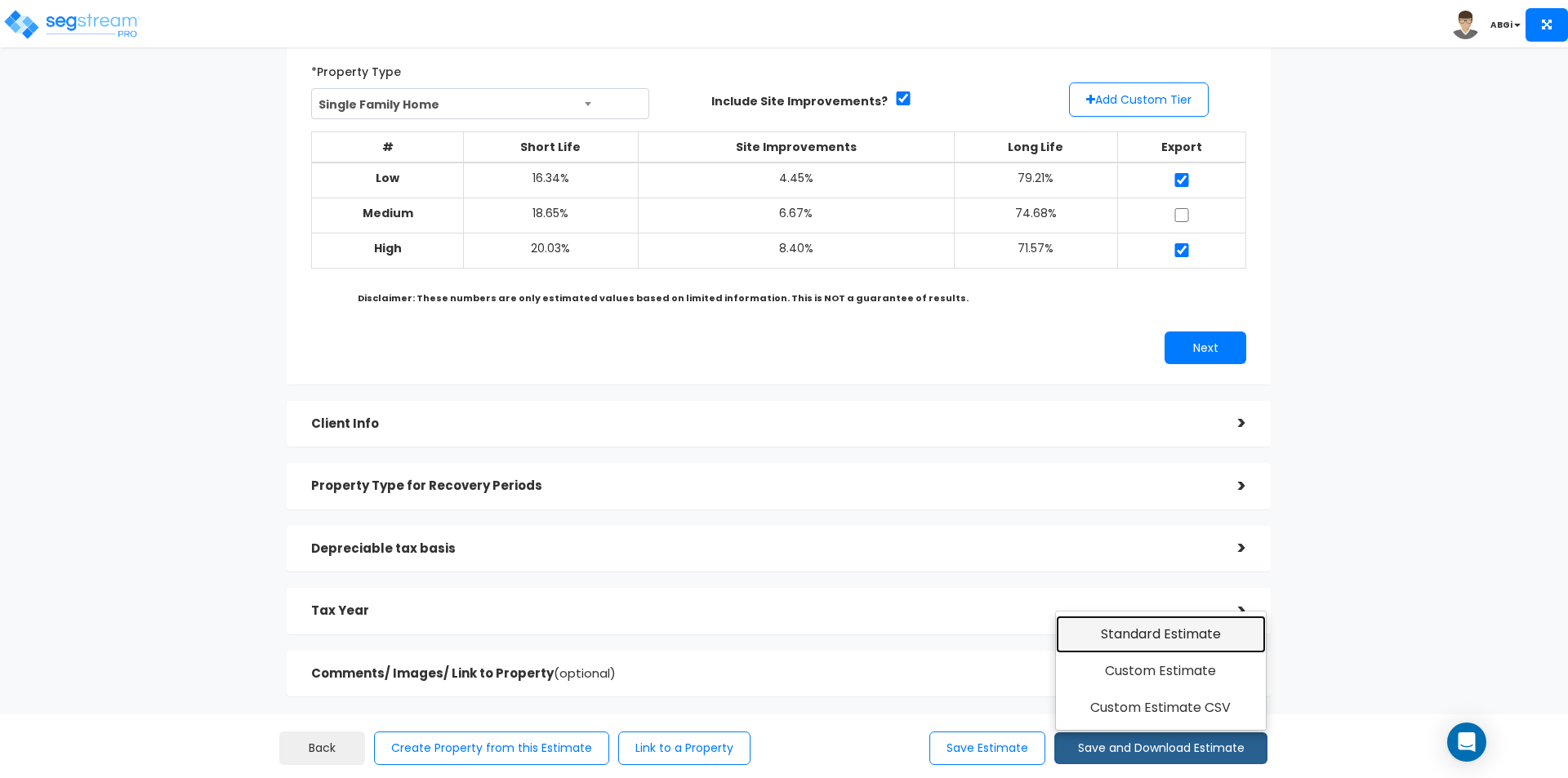
click at [1157, 634] on link "Standard Estimate" at bounding box center [1161, 634] width 210 height 37
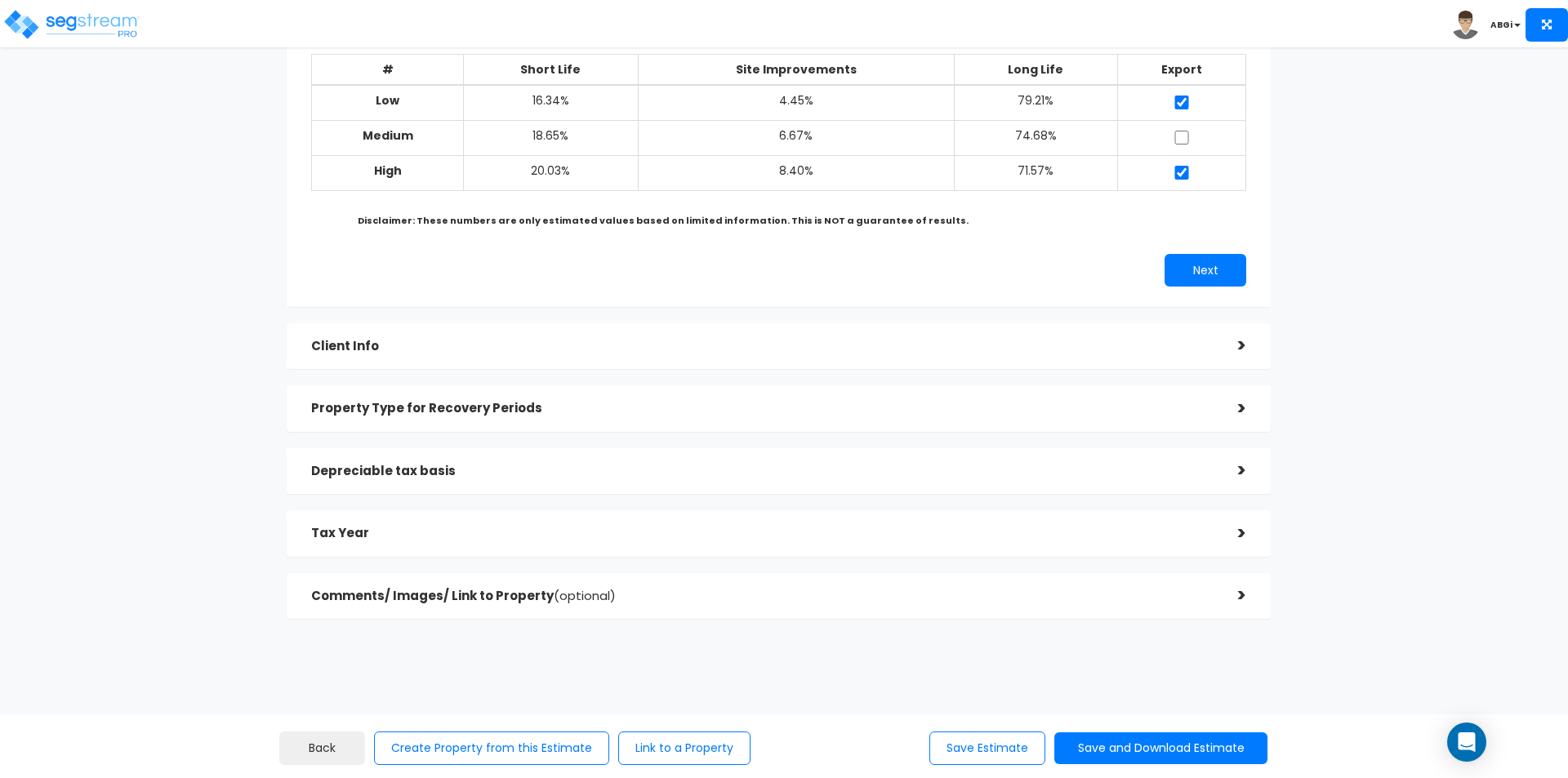
scroll to position [188, 0]
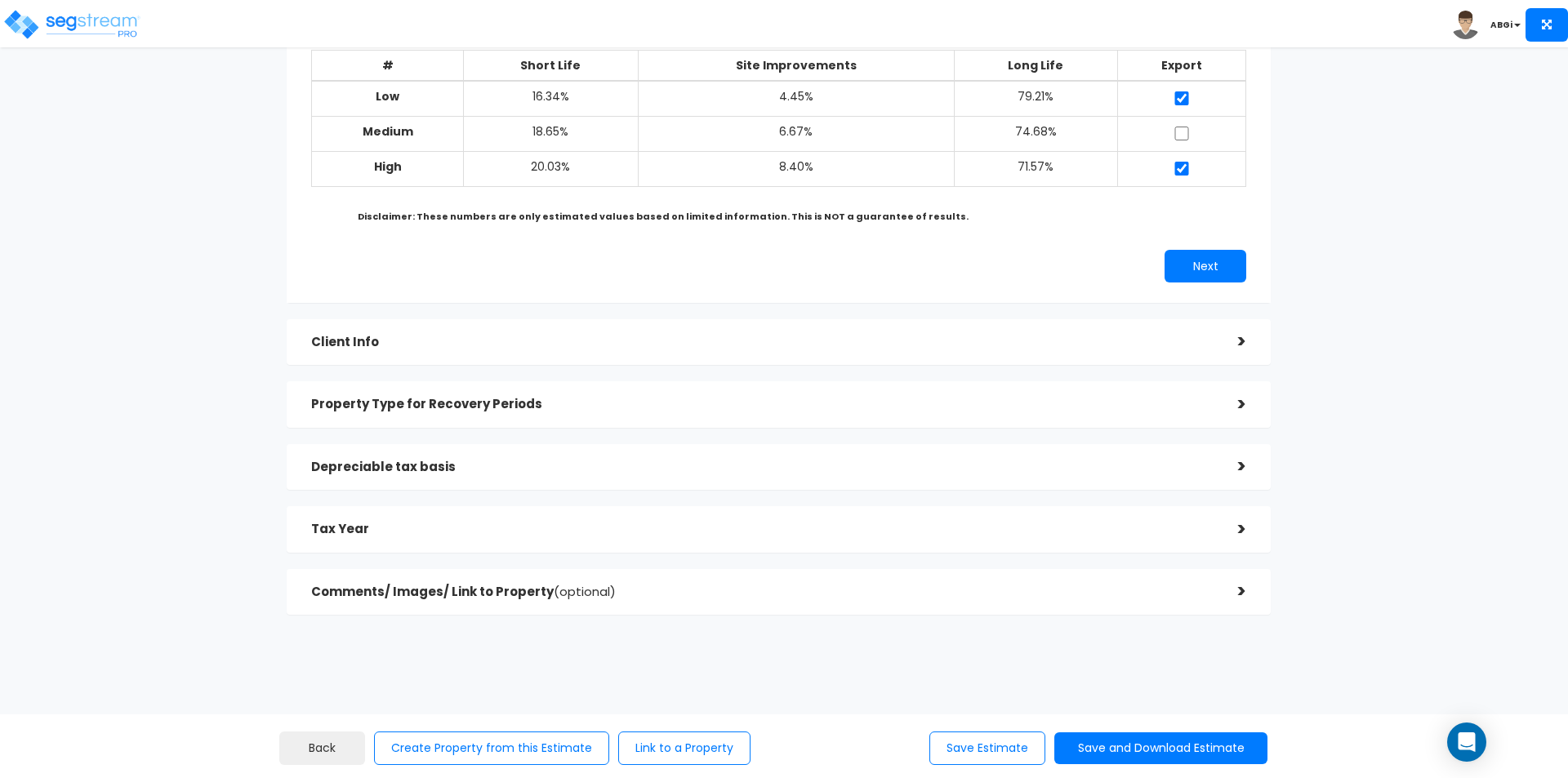
click at [1179, 409] on h5 "Property Type for Recovery Periods" at bounding box center [762, 404] width 902 height 14
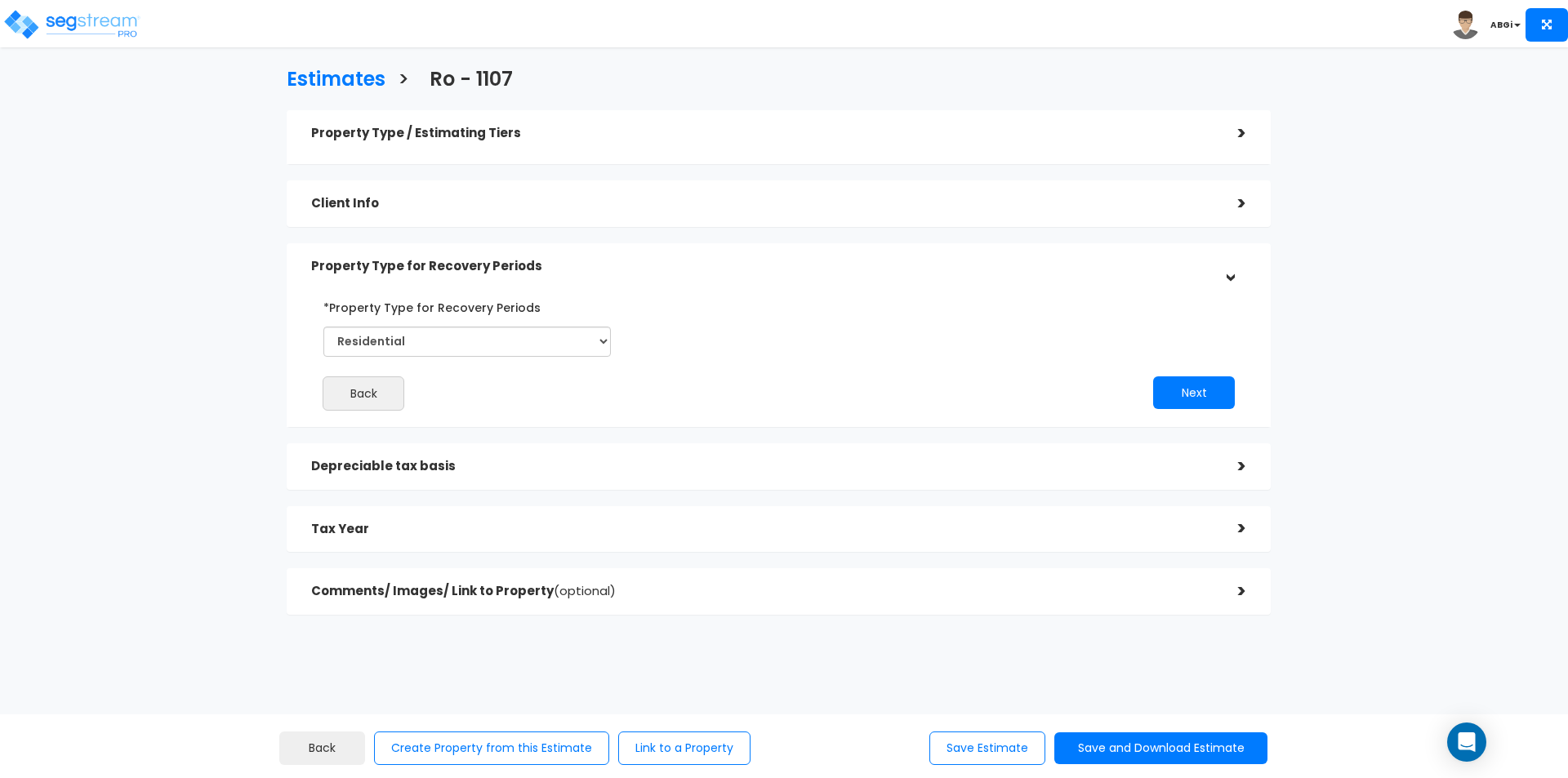
scroll to position [0, 0]
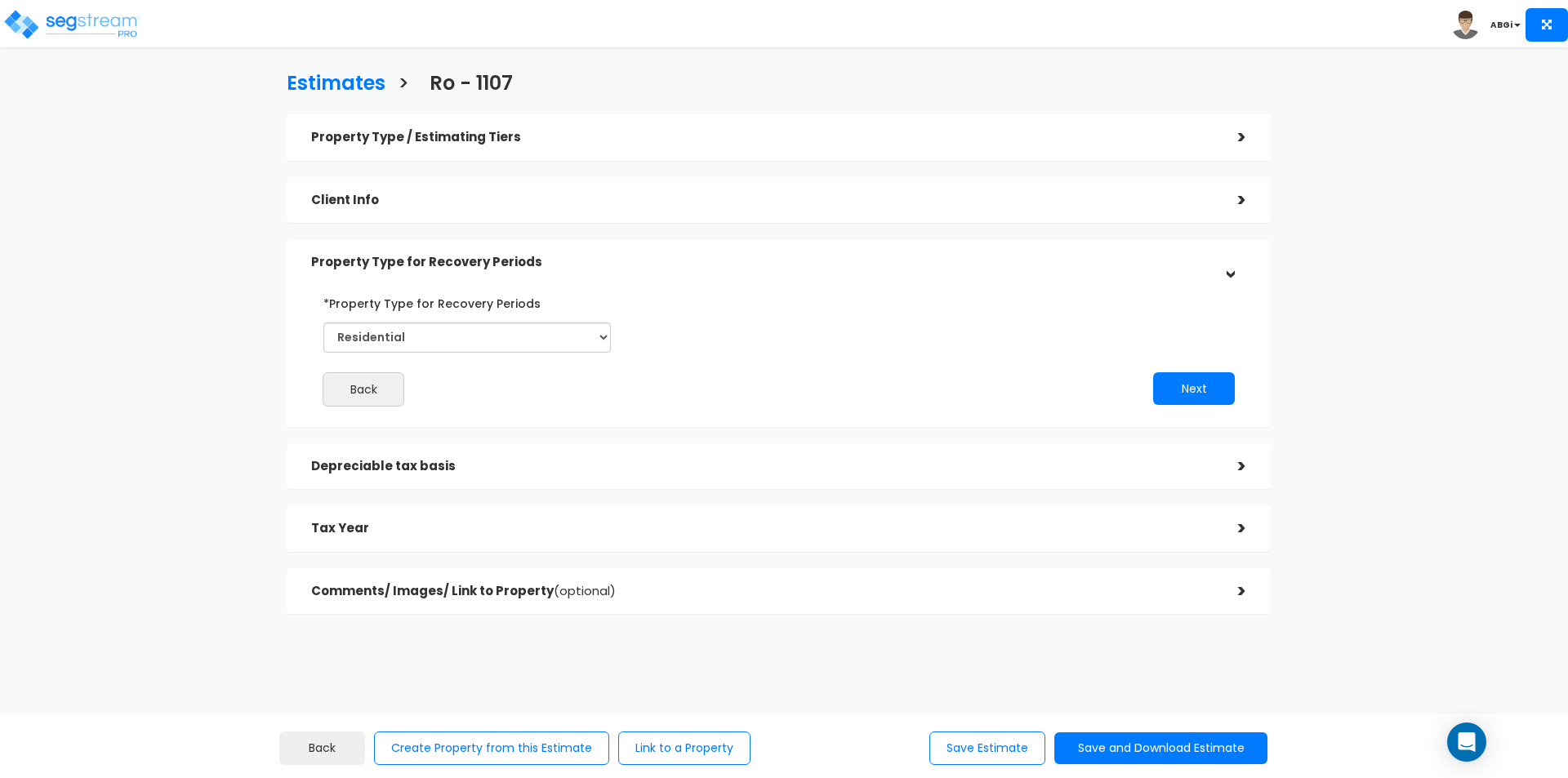
click at [1148, 469] on h5 "Depreciable tax basis" at bounding box center [762, 466] width 902 height 14
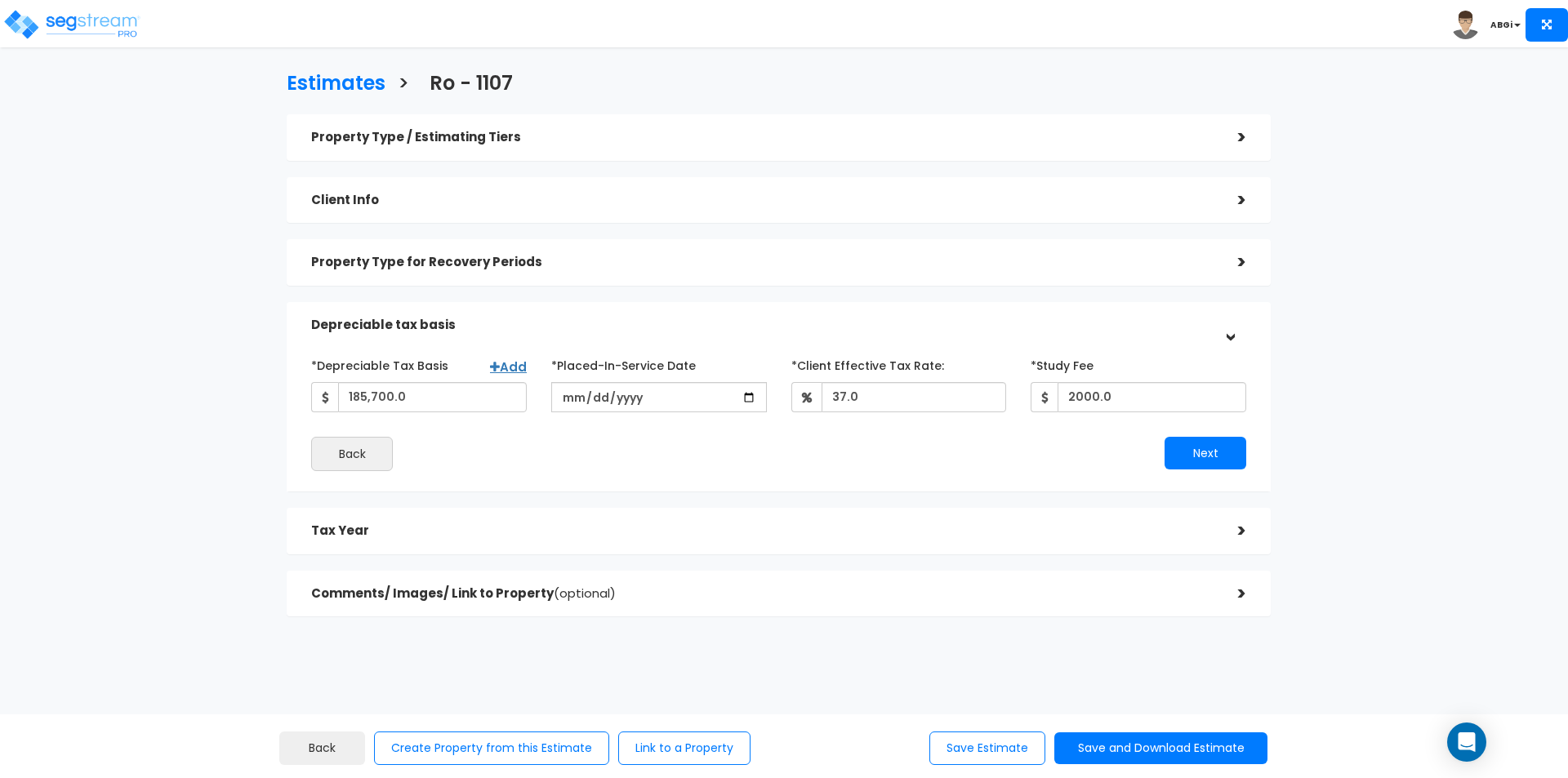
click at [1121, 518] on div "Tax Year" at bounding box center [762, 530] width 902 height 30
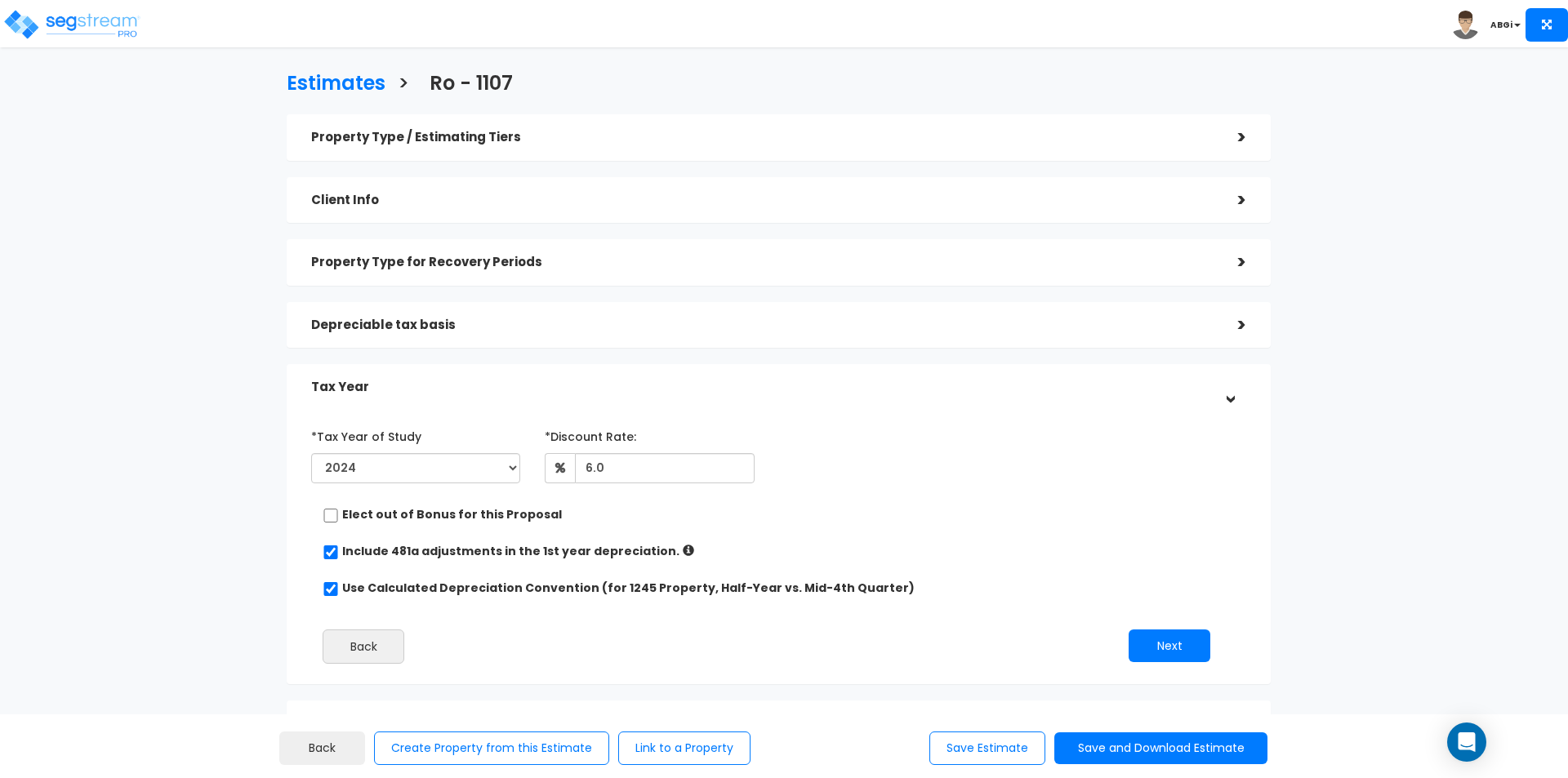
click at [983, 144] on div "Property Type / Estimating Tiers" at bounding box center [762, 137] width 902 height 30
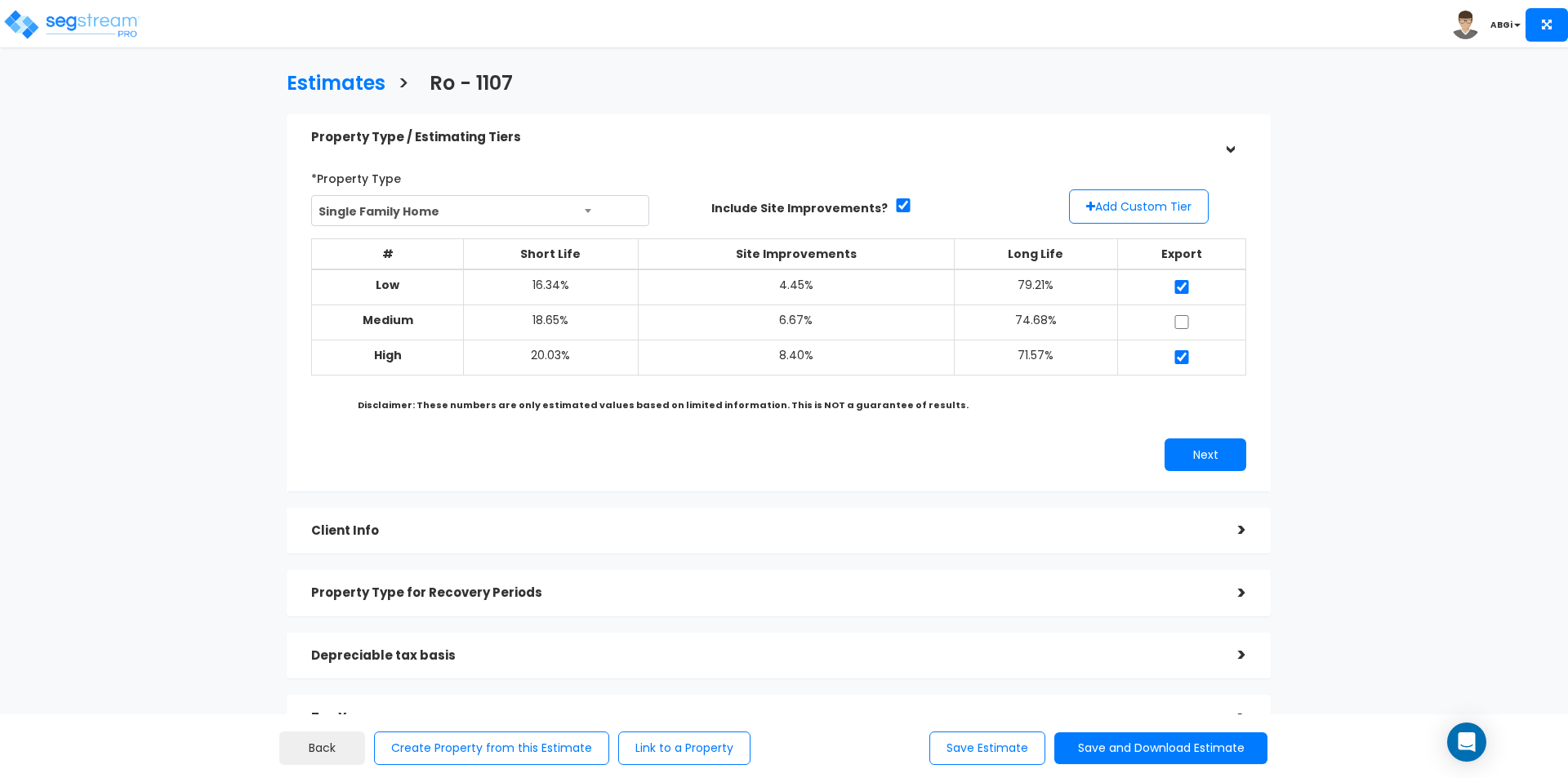
click at [927, 519] on div "Client Info" at bounding box center [762, 530] width 902 height 30
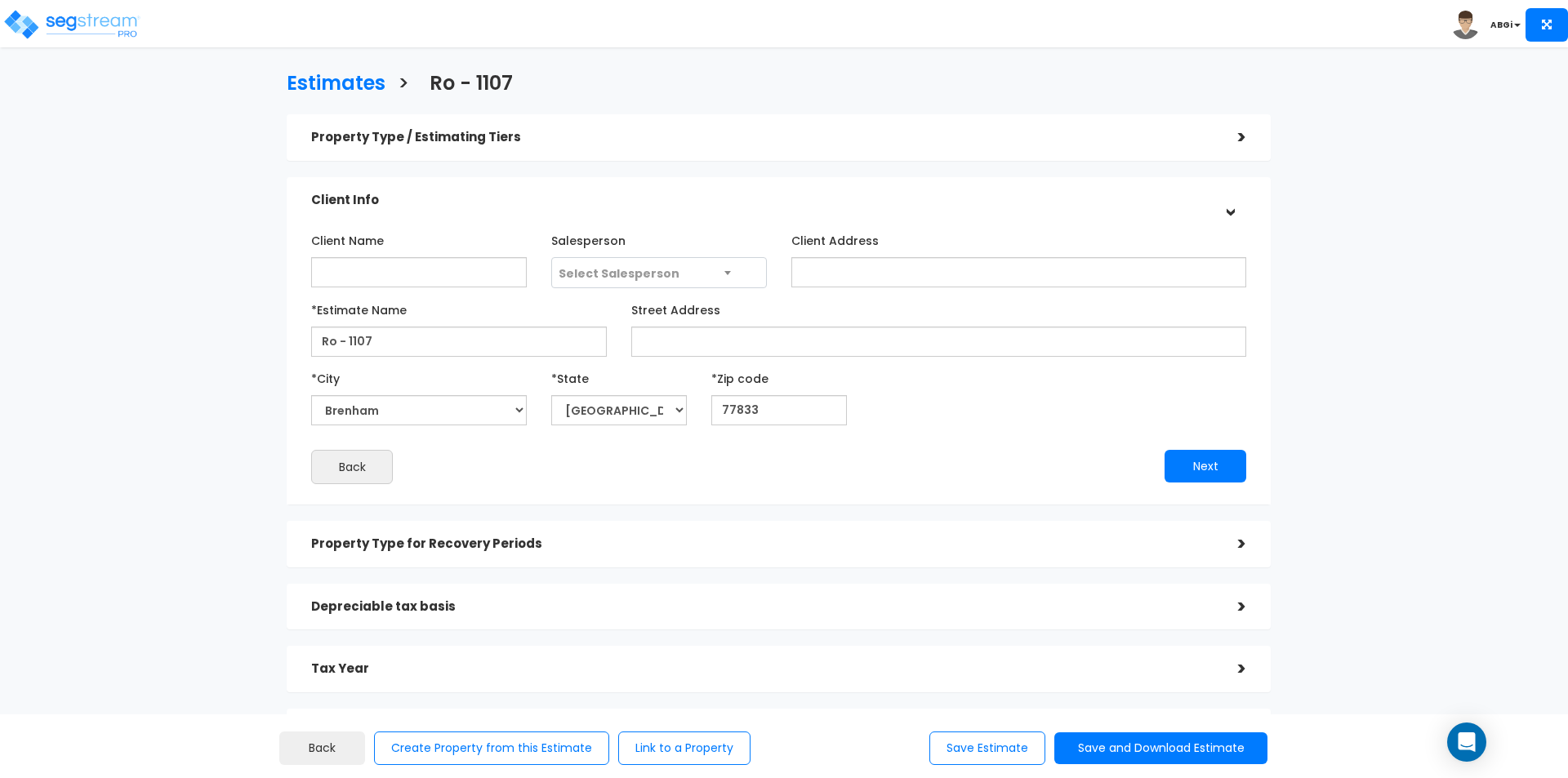
click at [770, 601] on h5 "Depreciable tax basis" at bounding box center [762, 606] width 902 height 14
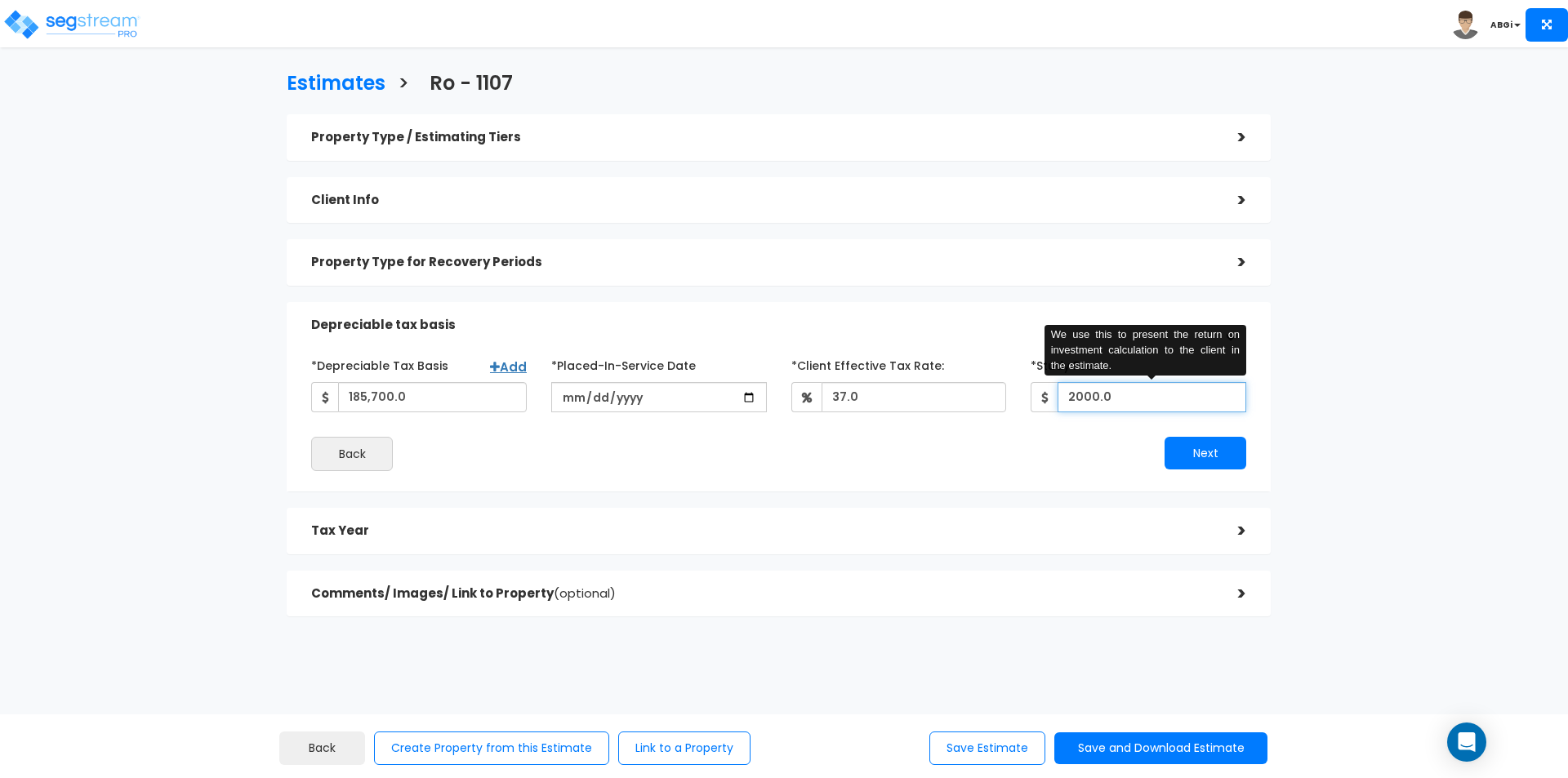
click at [1113, 400] on input "2000.0" at bounding box center [1151, 397] width 188 height 30
click at [1113, 399] on input "2000.0" at bounding box center [1151, 397] width 188 height 30
type input "1,500"
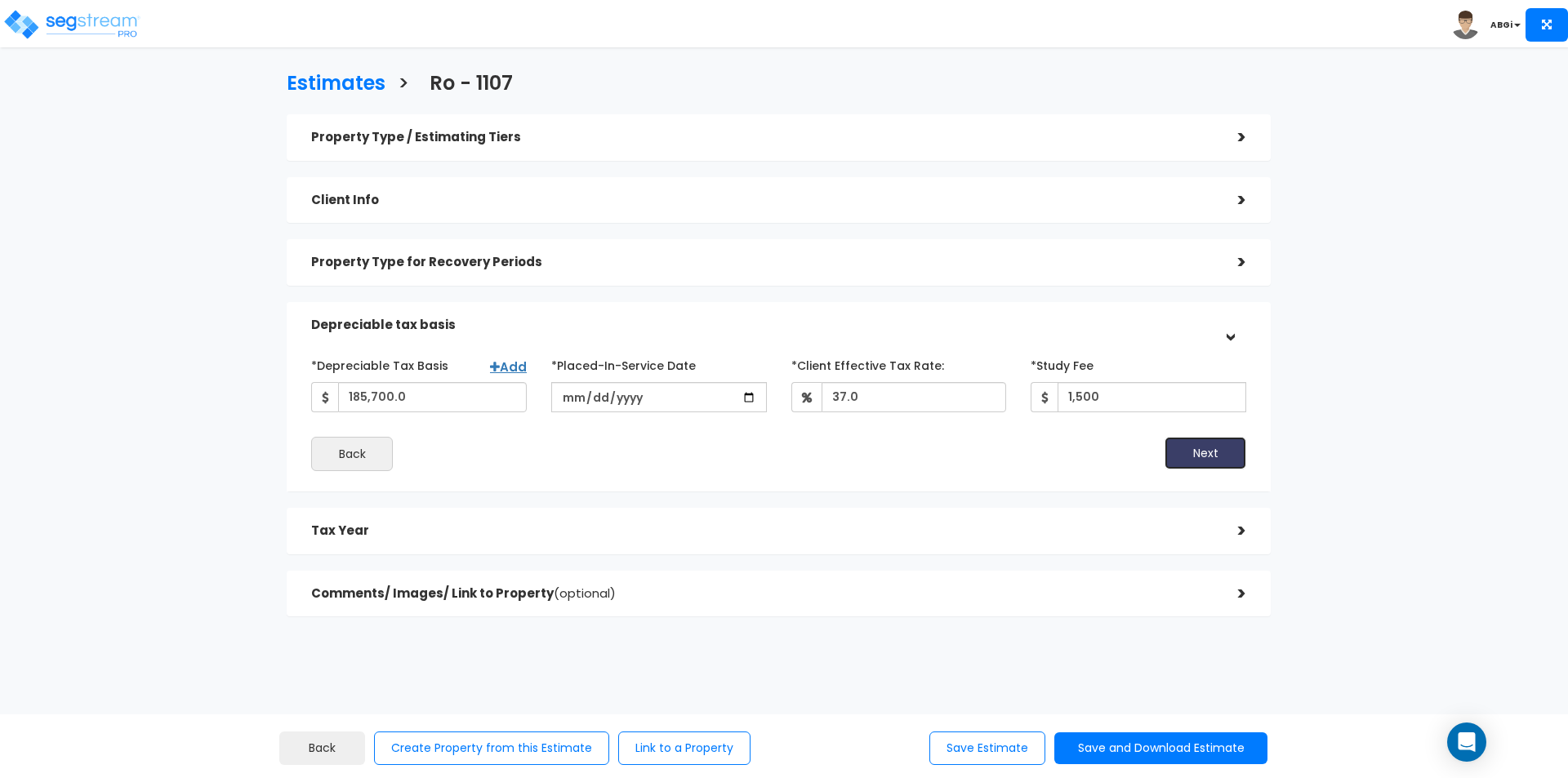
click at [1190, 448] on button "Next" at bounding box center [1204, 453] width 81 height 33
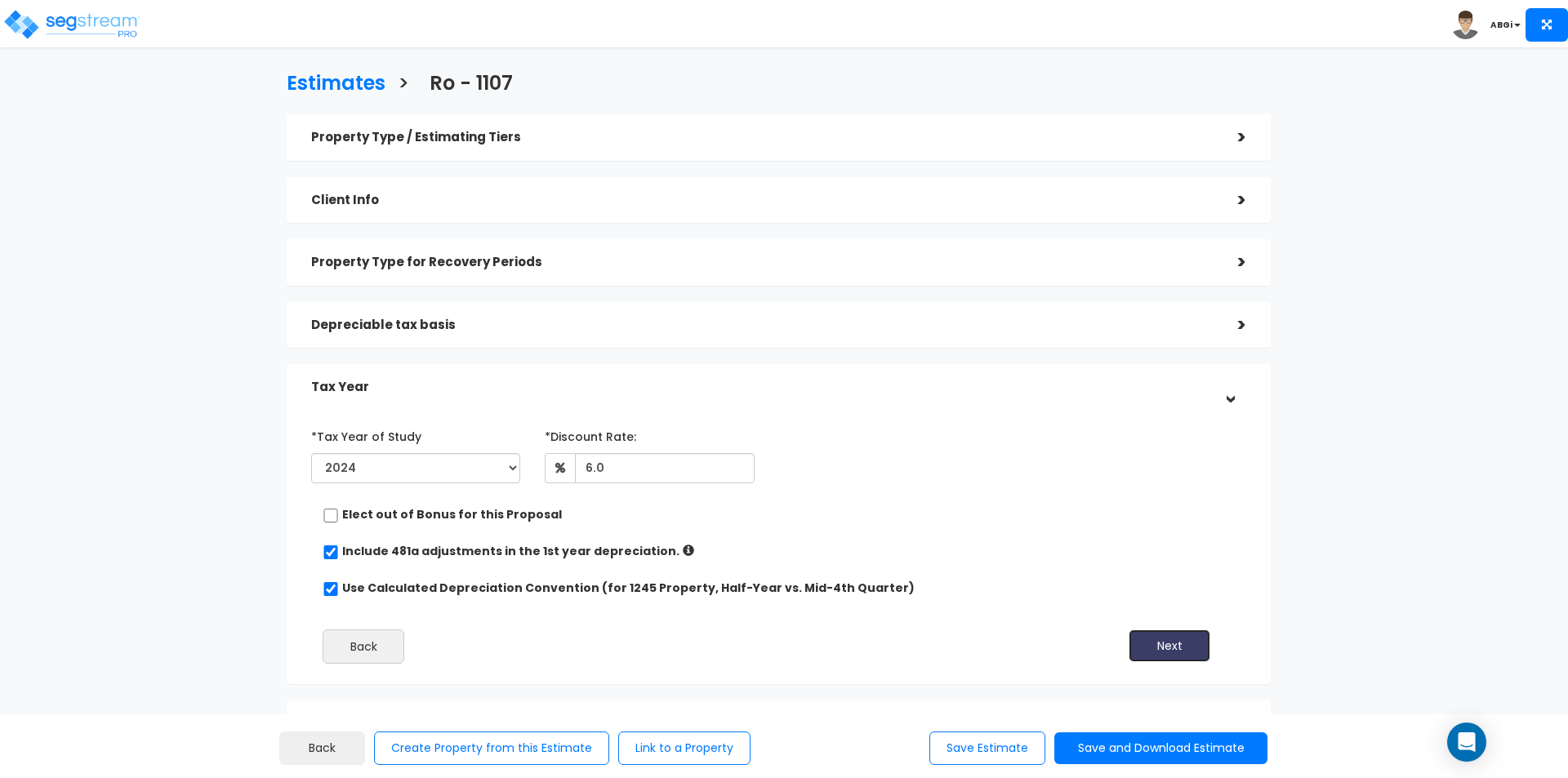
click at [1148, 635] on button "Next" at bounding box center [1168, 646] width 81 height 33
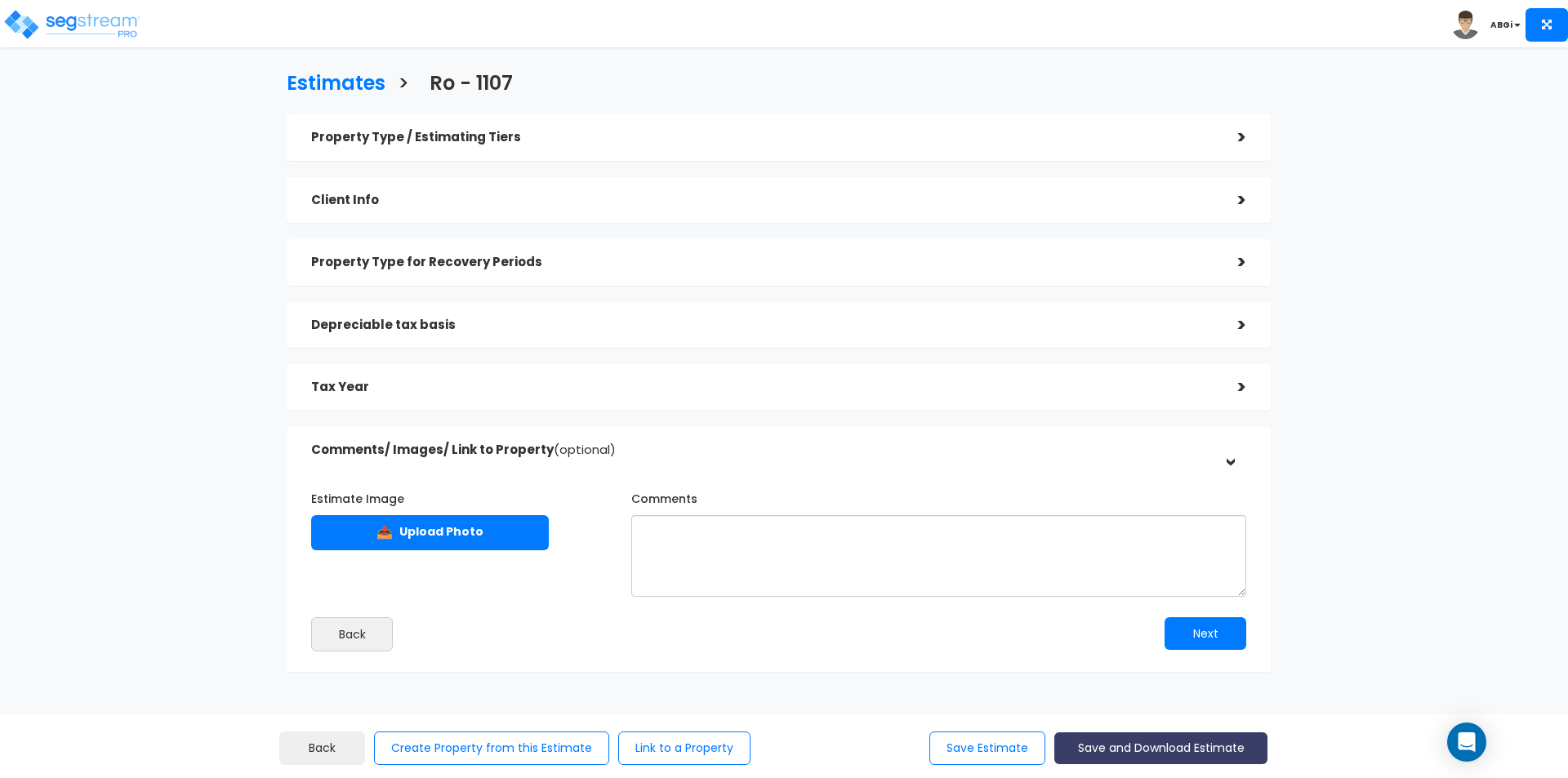
click at [1135, 752] on button "Save and Download Estimate" at bounding box center [1160, 748] width 213 height 32
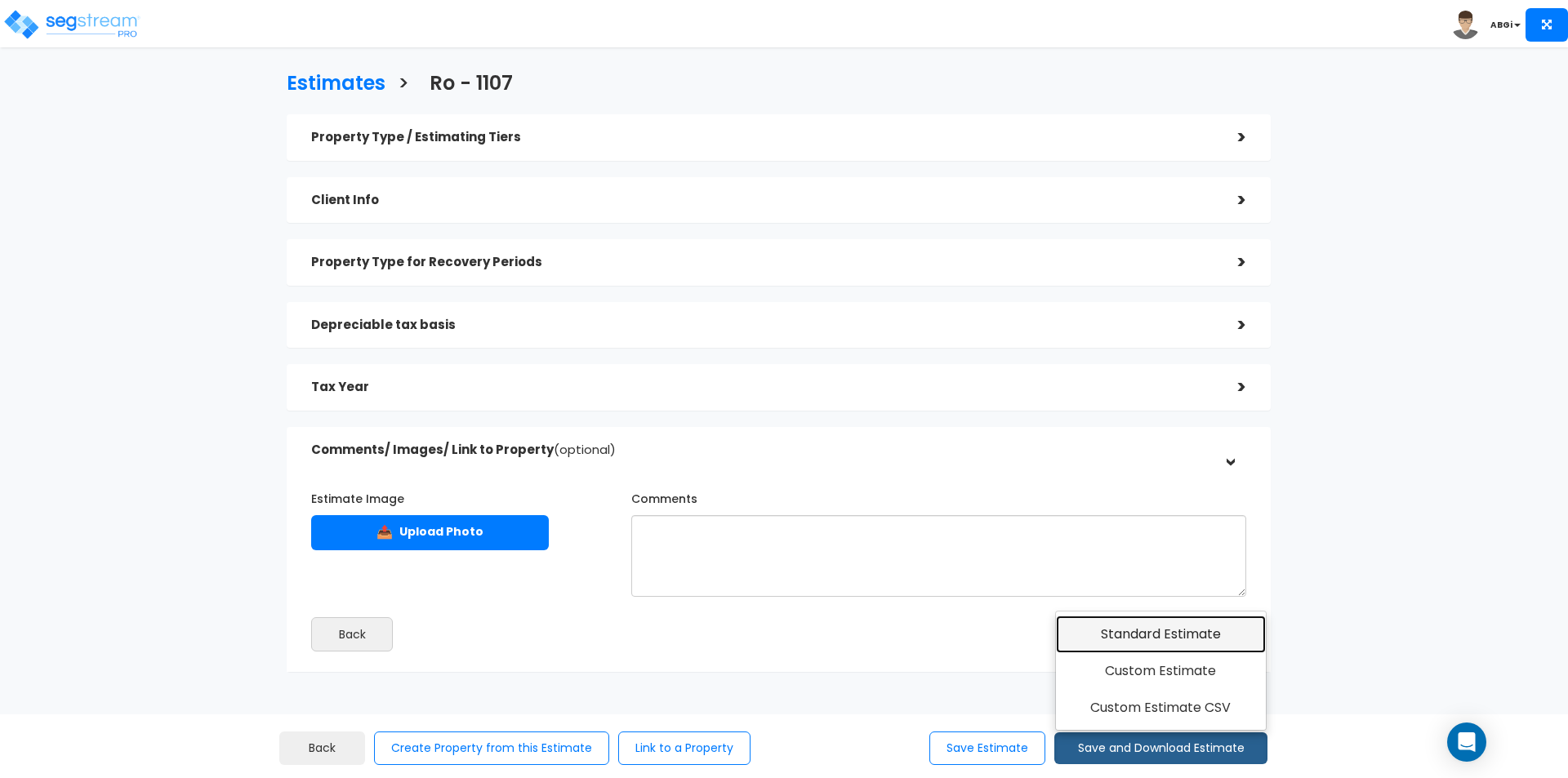
click at [1132, 636] on link "Standard Estimate" at bounding box center [1161, 634] width 210 height 37
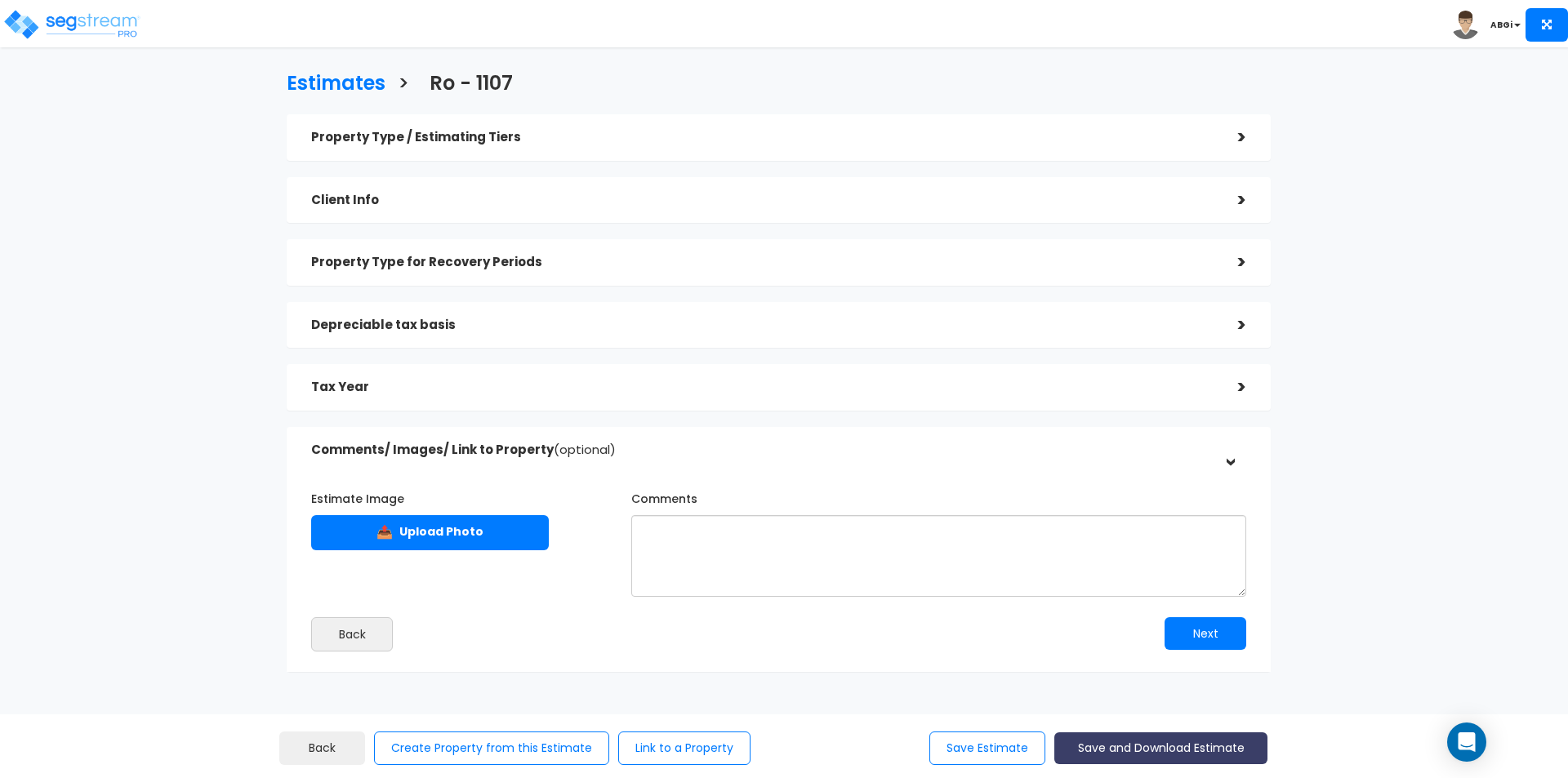
click at [1146, 751] on button "Save and Download Estimate" at bounding box center [1160, 748] width 213 height 32
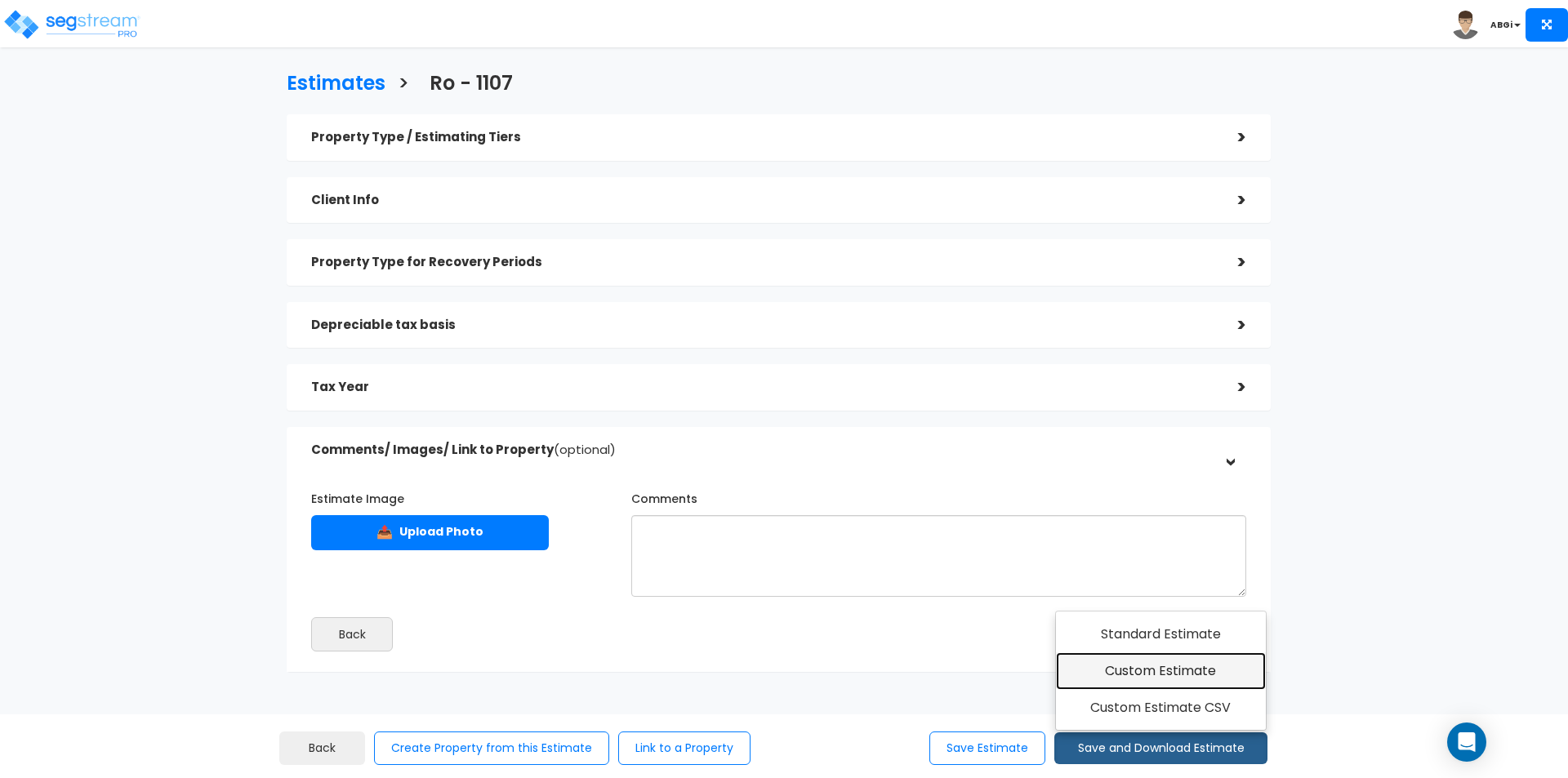
click at [1147, 670] on link "Custom Estimate" at bounding box center [1161, 671] width 210 height 37
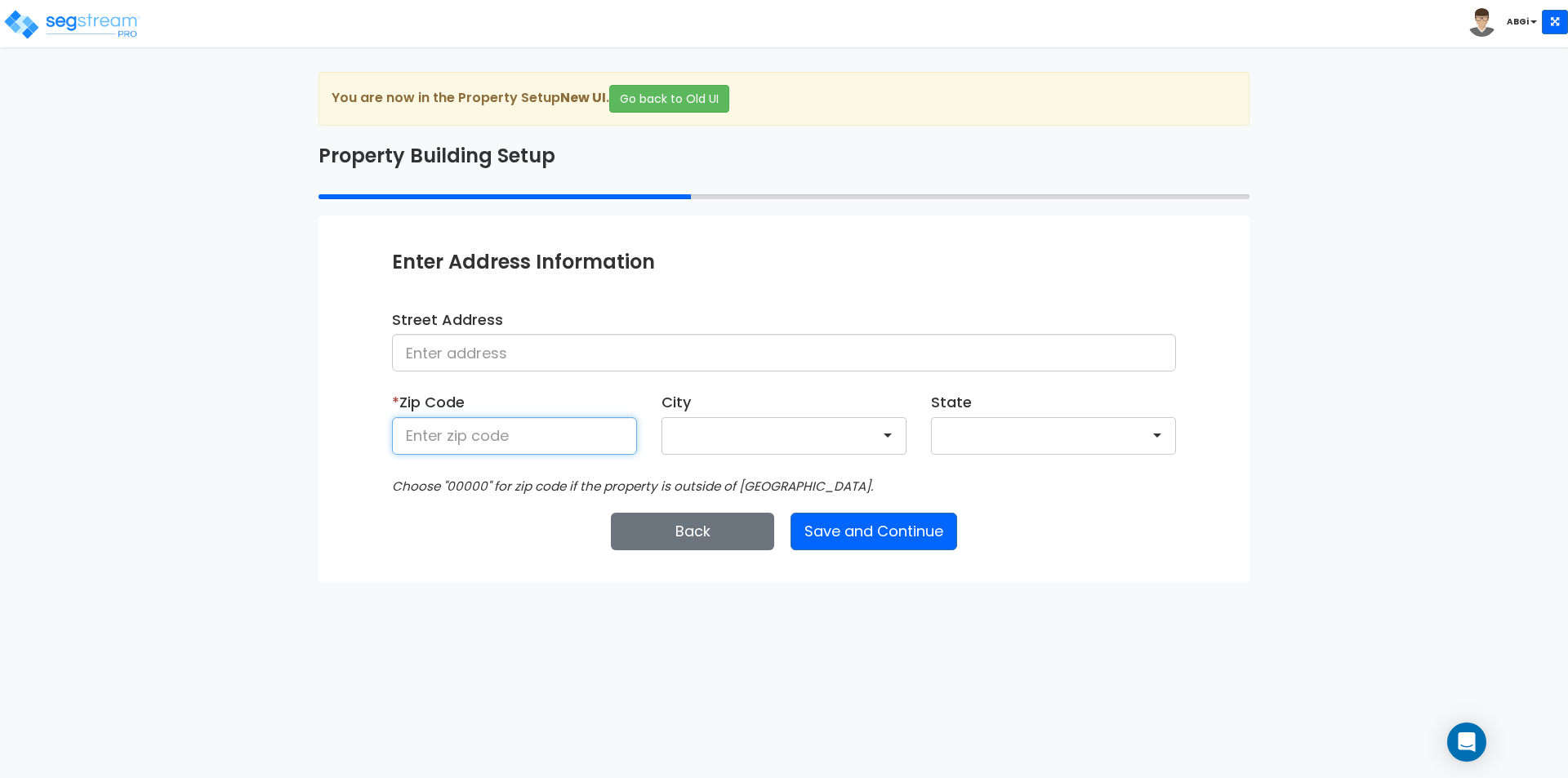
click at [535, 444] on input at bounding box center [515, 435] width 245 height 37
type input "53212"
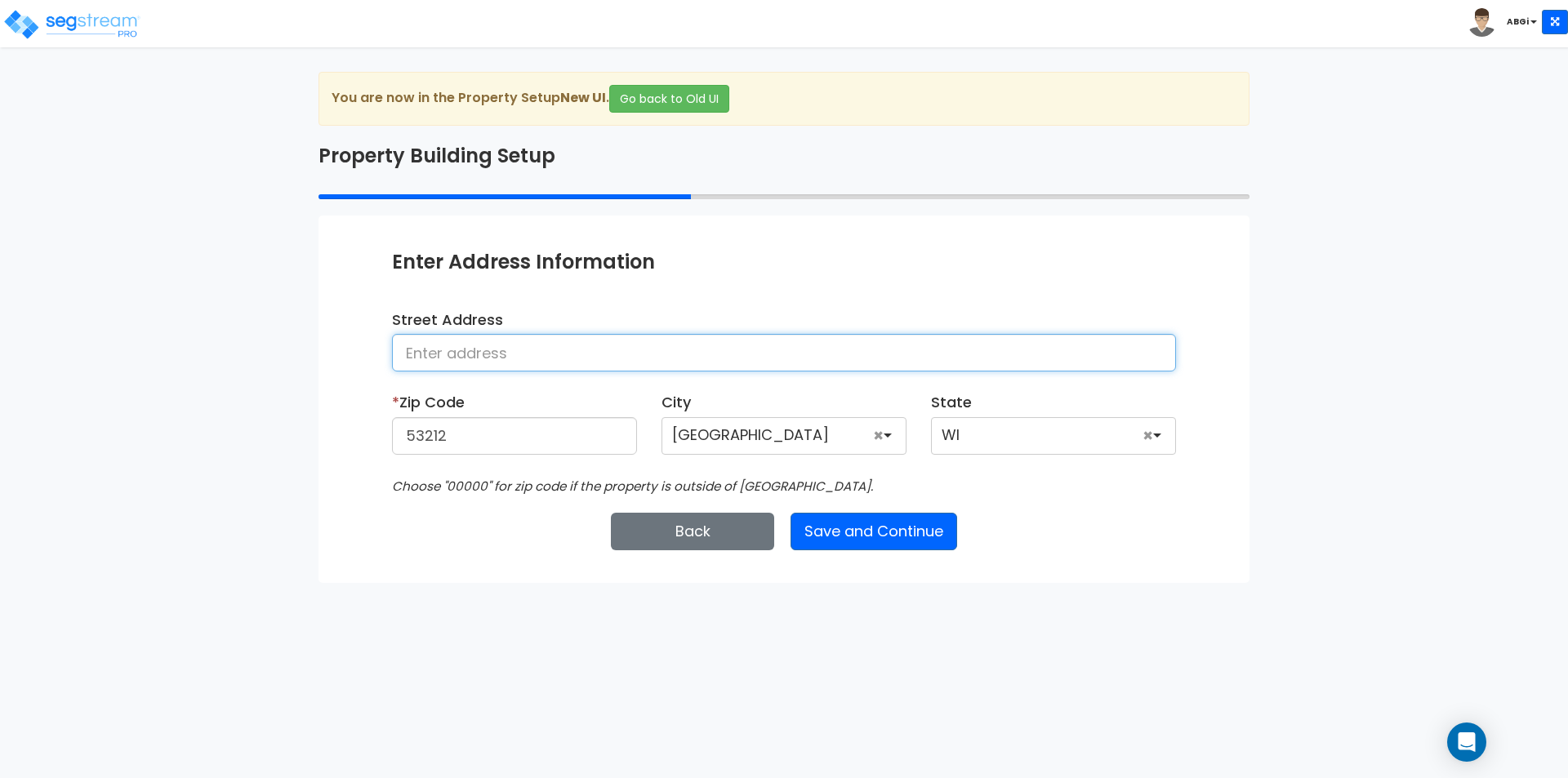
click at [539, 363] on input at bounding box center [784, 352] width 784 height 37
type input "[STREET_ADDRESS]"
